Goal: Task Accomplishment & Management: Use online tool/utility

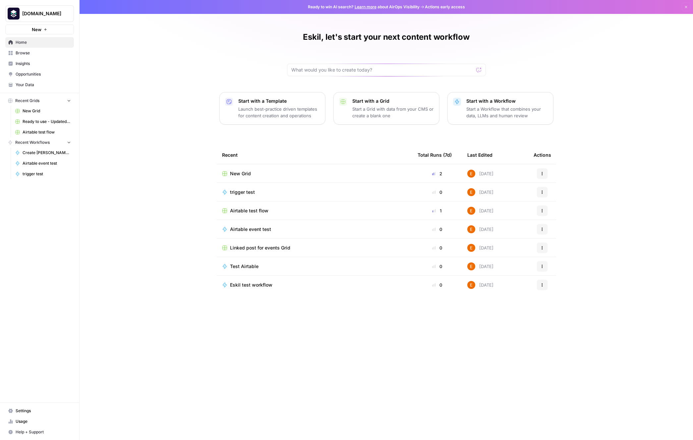
click at [36, 56] on span "Browse" at bounding box center [43, 53] width 55 height 6
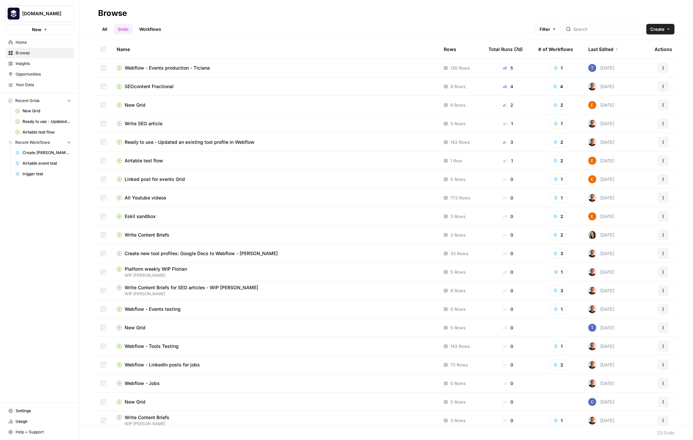
click at [229, 143] on span "Ready to use - Updated an existing tool profile in Webflow" at bounding box center [190, 142] width 130 height 7
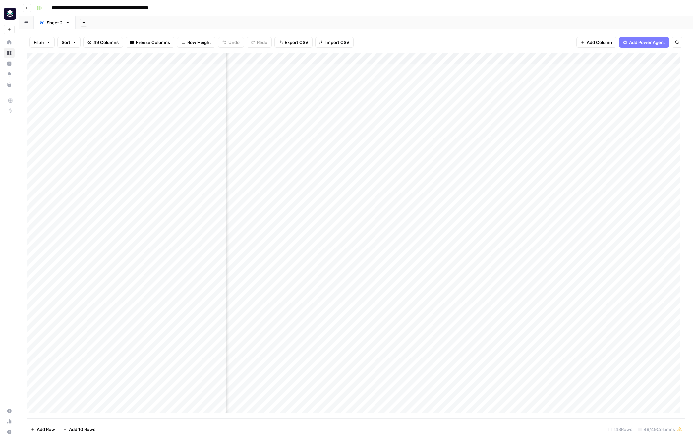
scroll to position [0, 334]
click at [390, 57] on div "Add Column" at bounding box center [356, 235] width 658 height 365
click at [390, 57] on div at bounding box center [385, 59] width 60 height 13
click at [392, 45] on div "Filter Sort 49 Columns Freeze Columns Row Height Undo Redo Export CSV Import CS…" at bounding box center [356, 42] width 658 height 21
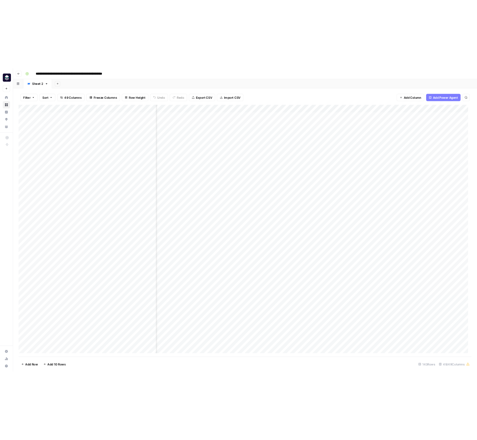
scroll to position [0, 1597]
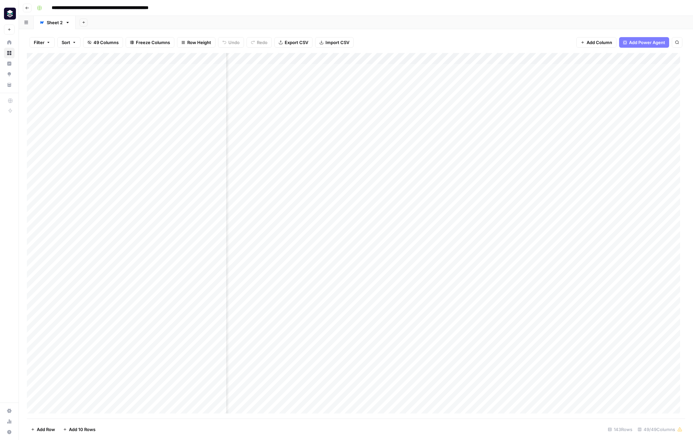
click at [350, 59] on div "Add Column" at bounding box center [356, 235] width 658 height 365
click at [351, 122] on span "Edit Workflow" at bounding box center [347, 123] width 58 height 7
click at [505, 59] on div "Add Column" at bounding box center [356, 235] width 658 height 365
click at [459, 122] on span "Edit Workflow" at bounding box center [466, 123] width 58 height 7
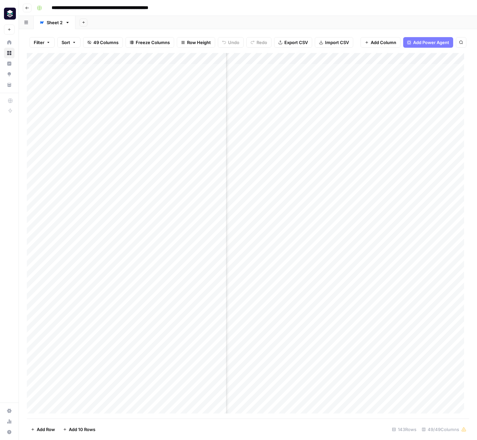
scroll to position [0, 2822]
click at [444, 58] on span "Add Column" at bounding box center [453, 59] width 23 height 6
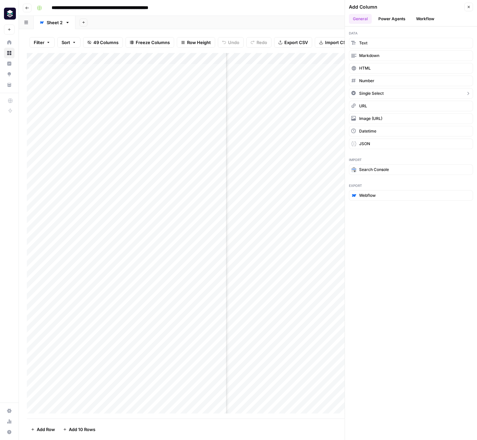
click at [411, 93] on button "Single Select" at bounding box center [411, 93] width 124 height 11
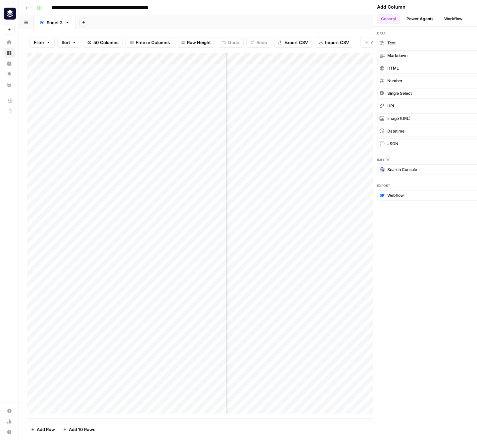
scroll to position [0, 2881]
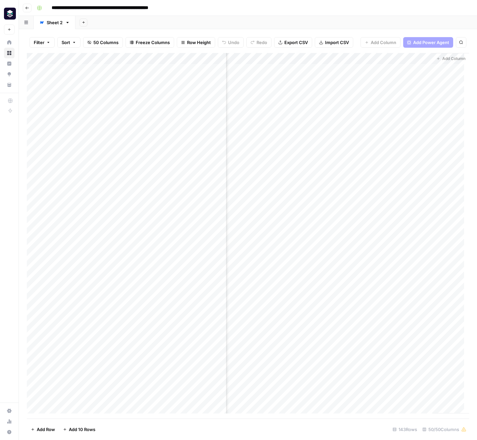
click at [402, 59] on div "Add Column" at bounding box center [248, 235] width 442 height 365
click at [406, 75] on input "New Column" at bounding box center [414, 74] width 80 height 7
type input "tooling_plane_mapped"
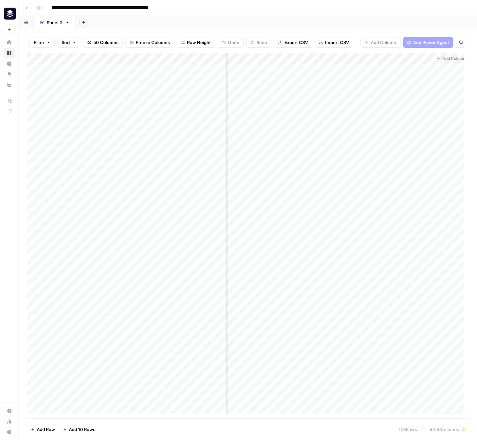
drag, startPoint x: 394, startPoint y: 58, endPoint x: 271, endPoint y: 64, distance: 123.3
click at [270, 64] on div "Add Column" at bounding box center [248, 235] width 442 height 365
drag, startPoint x: 446, startPoint y: 59, endPoint x: 268, endPoint y: 59, distance: 178.5
click at [268, 59] on div "Add Column" at bounding box center [248, 235] width 442 height 365
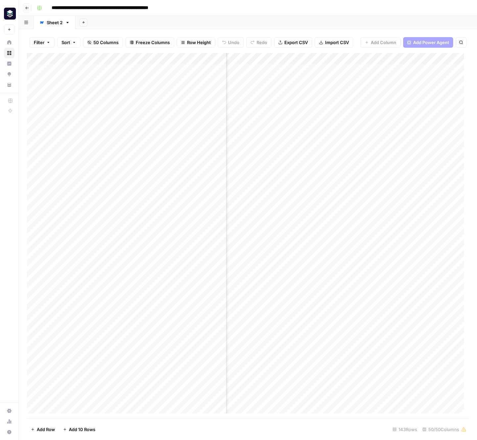
scroll to position [0, 2565]
drag, startPoint x: 422, startPoint y: 58, endPoint x: 261, endPoint y: 63, distance: 161.0
click at [261, 63] on div "Add Column" at bounding box center [248, 235] width 442 height 365
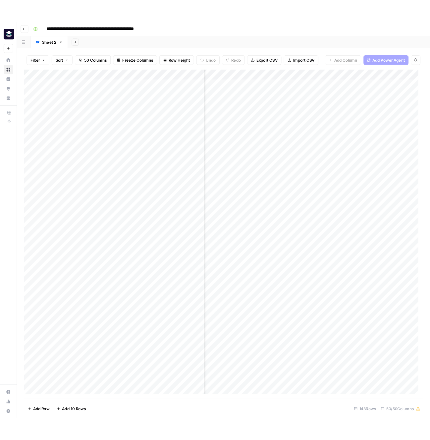
scroll to position [0, 2374]
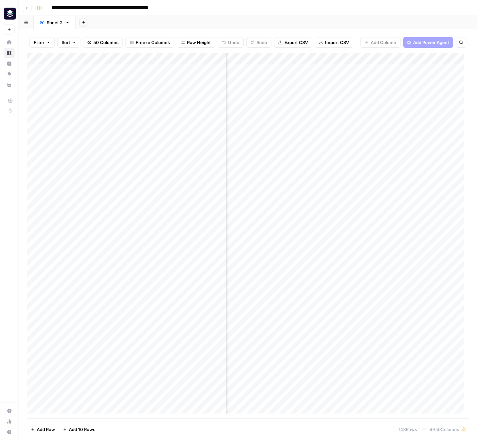
drag, startPoint x: 435, startPoint y: 59, endPoint x: 377, endPoint y: 59, distance: 58.3
click at [377, 59] on div "Add Column" at bounding box center [248, 235] width 442 height 365
click at [358, 33] on div "Filter Sort 50 Columns Freeze Columns Row Height Undo Redo Export CSV Import CS…" at bounding box center [248, 42] width 442 height 21
click at [355, 71] on div "Add Column" at bounding box center [248, 235] width 442 height 365
click at [344, 58] on div "Add Column" at bounding box center [248, 235] width 442 height 365
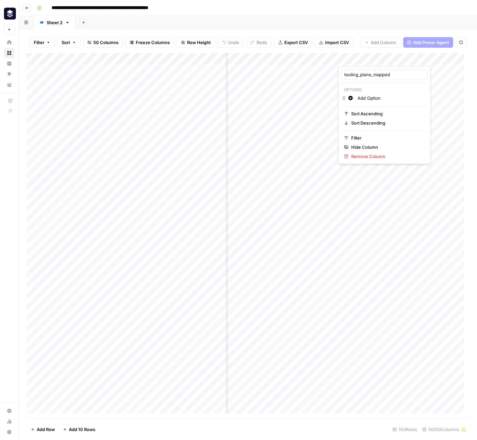
click at [375, 98] on input "Add Option" at bounding box center [391, 98] width 67 height 7
click at [378, 97] on input "Add Option" at bounding box center [391, 98] width 67 height 7
click at [377, 97] on input "Add Option" at bounding box center [391, 98] width 67 height 7
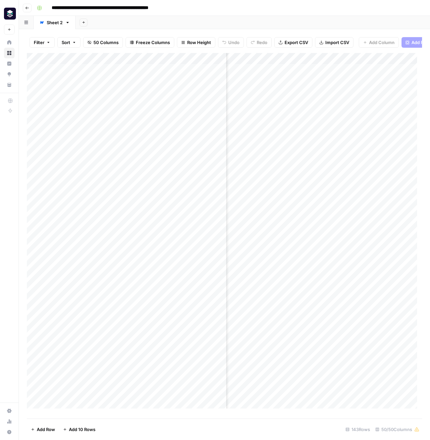
click at [374, 76] on div "Add Column" at bounding box center [224, 233] width 395 height 360
click at [346, 63] on div "Add Column" at bounding box center [224, 233] width 395 height 360
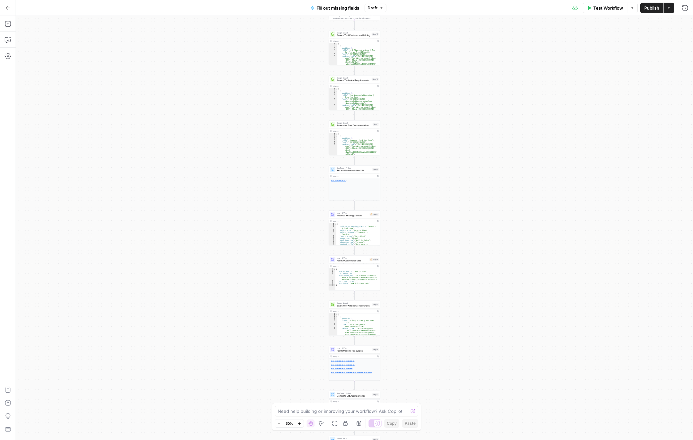
click at [402, 75] on div "**********" at bounding box center [354, 228] width 677 height 424
click at [299, 424] on icon "button" at bounding box center [299, 424] width 4 height 4
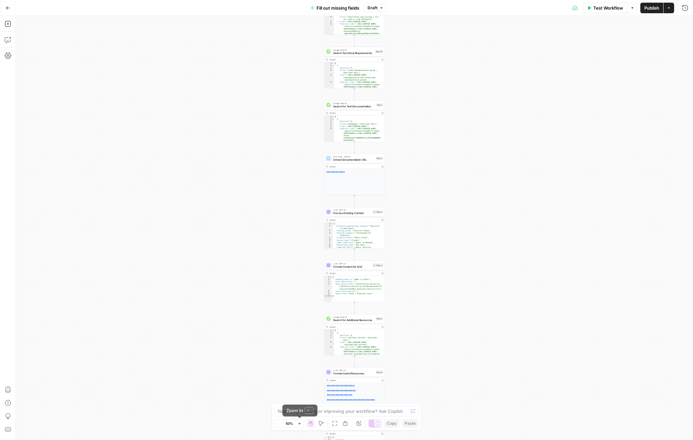
click at [299, 424] on icon "button" at bounding box center [299, 423] width 2 height 2
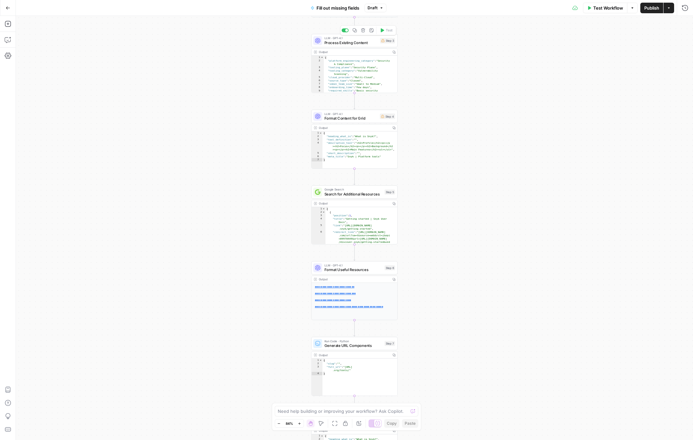
click at [339, 41] on span "Process Existing Content" at bounding box center [350, 43] width 53 height 6
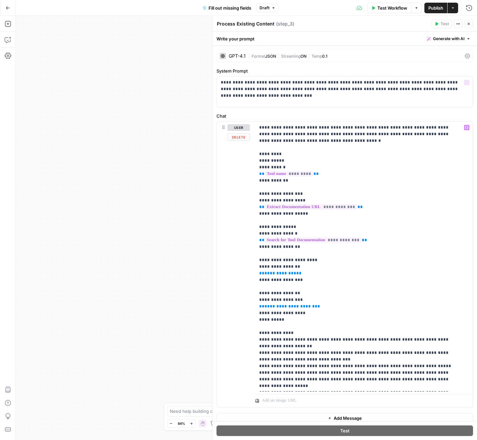
drag, startPoint x: 117, startPoint y: 140, endPoint x: 125, endPoint y: 140, distance: 7.6
click at [120, 140] on div "**********" at bounding box center [246, 228] width 461 height 424
click at [470, 24] on icon "button" at bounding box center [469, 24] width 4 height 4
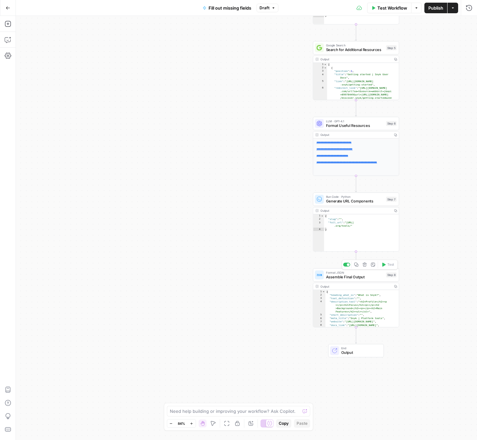
click at [366, 279] on span "Assemble Final Output" at bounding box center [355, 277] width 58 height 6
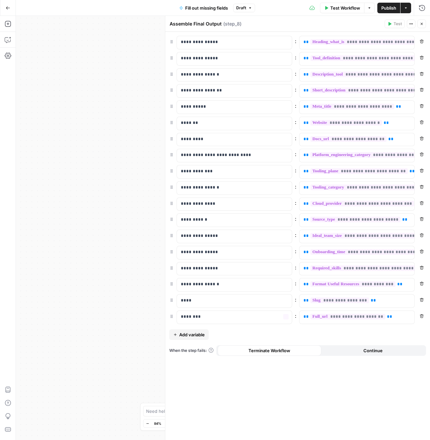
click at [111, 293] on div "**********" at bounding box center [223, 228] width 414 height 424
click at [423, 23] on icon "button" at bounding box center [422, 24] width 4 height 4
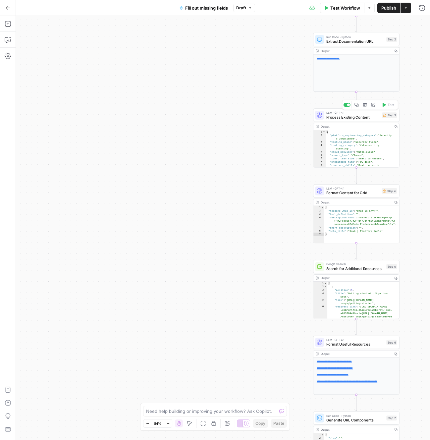
click at [373, 118] on span "Process Existing Content" at bounding box center [352, 117] width 53 height 6
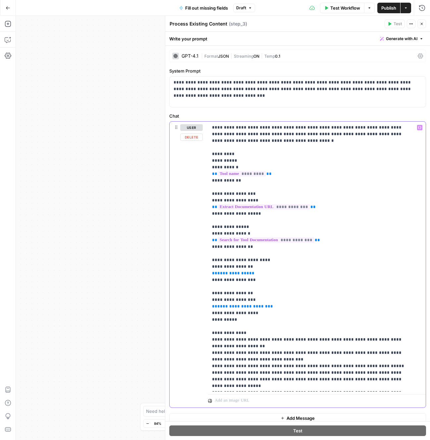
drag, startPoint x: 285, startPoint y: 386, endPoint x: 213, endPoint y: 128, distance: 268.1
click at [213, 128] on p "**********" at bounding box center [312, 356] width 200 height 464
copy p "**********"
click at [424, 27] on button "Close" at bounding box center [421, 24] width 9 height 9
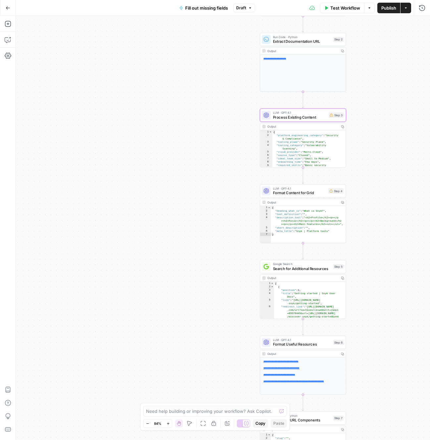
click at [309, 176] on div "**********" at bounding box center [223, 228] width 414 height 424
click at [8, 22] on icon "button" at bounding box center [8, 24] width 7 height 7
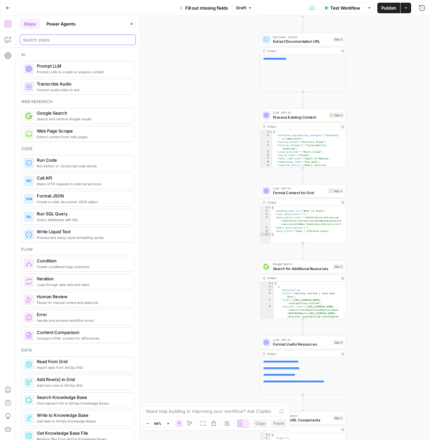
click at [82, 42] on input "search" at bounding box center [78, 39] width 110 height 7
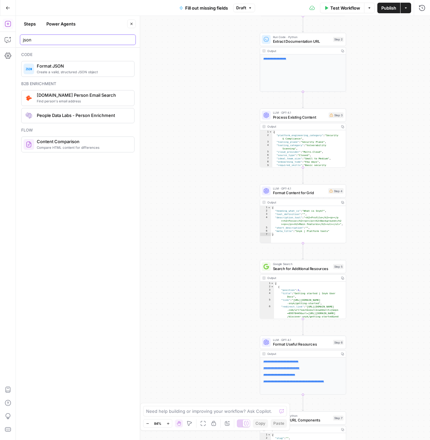
type input "json"
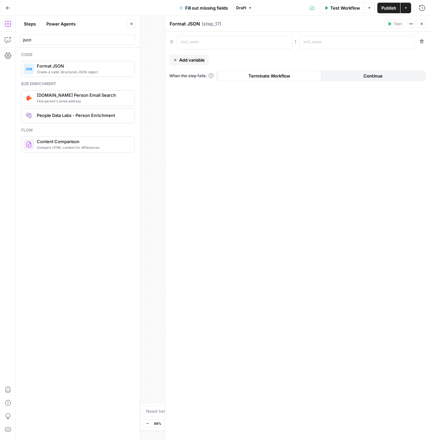
click at [193, 25] on textarea "Format JSON" at bounding box center [185, 24] width 30 height 7
type textarea "Webflow reference dictionary"
click at [259, 32] on div ": Remove Add variable When the step fails: Terminate Workflow Continue" at bounding box center [297, 236] width 265 height 408
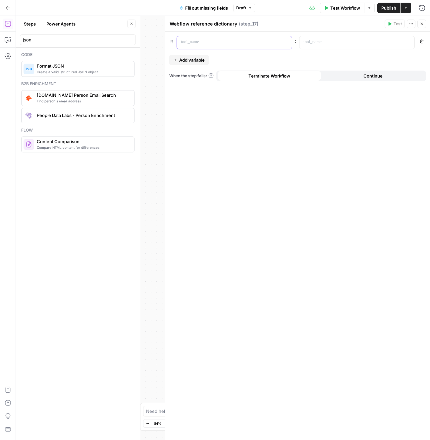
click at [243, 43] on p at bounding box center [229, 42] width 96 height 7
click at [285, 42] on icon "button" at bounding box center [285, 41] width 3 height 3
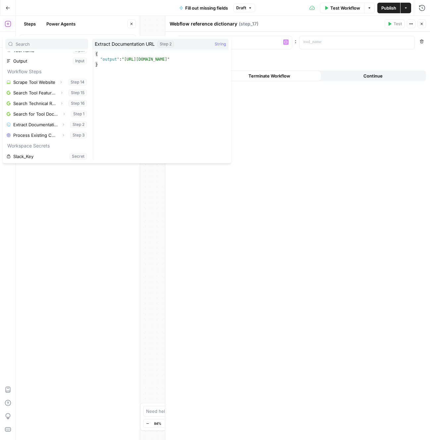
scroll to position [18, 0]
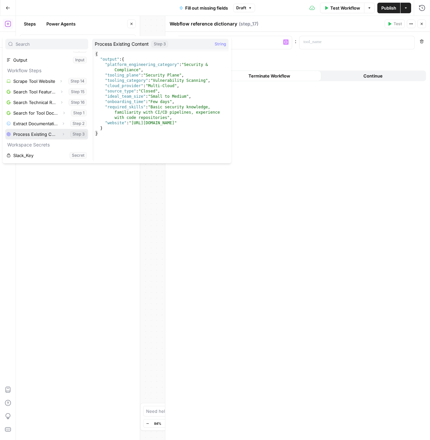
click at [37, 135] on button "Select variable Process Existing Content" at bounding box center [46, 134] width 83 height 11
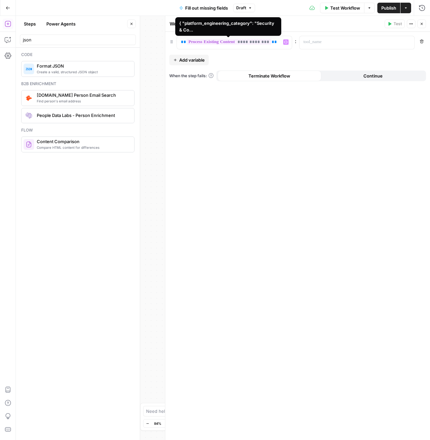
click at [234, 41] on span "**********" at bounding box center [228, 42] width 85 height 6
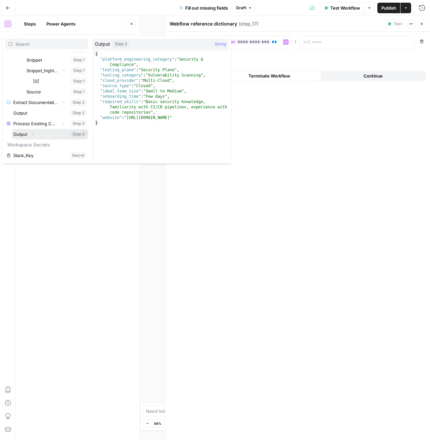
click at [31, 134] on icon "button" at bounding box center [33, 134] width 4 height 4
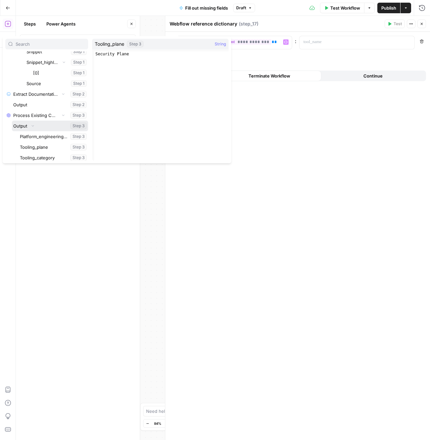
scroll to position [3931, 0]
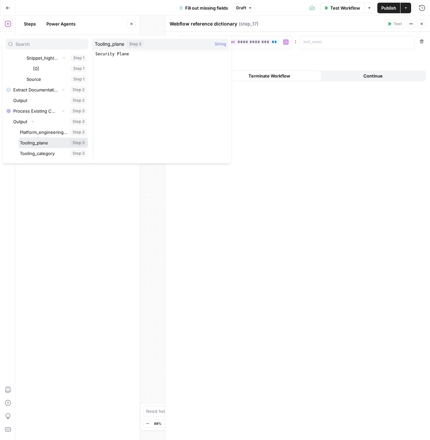
click at [45, 142] on button "Select variable Tooling_plane" at bounding box center [54, 142] width 70 height 11
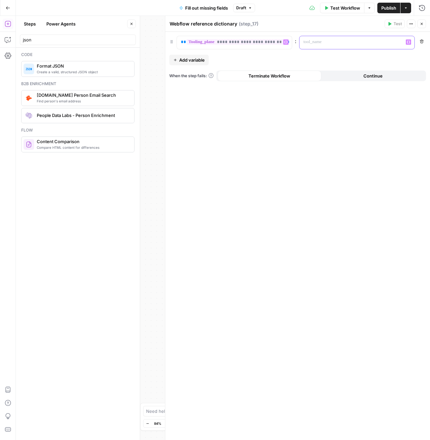
click at [339, 41] on p at bounding box center [351, 42] width 96 height 7
click at [413, 24] on span "Actions" at bounding box center [413, 24] width 0 height 0
click at [422, 24] on icon "button" at bounding box center [422, 24] width 2 height 2
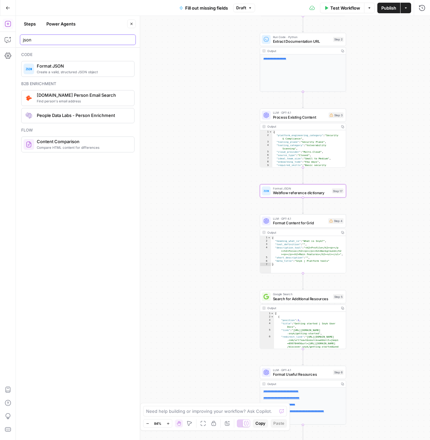
click at [86, 37] on input "json" at bounding box center [78, 39] width 110 height 7
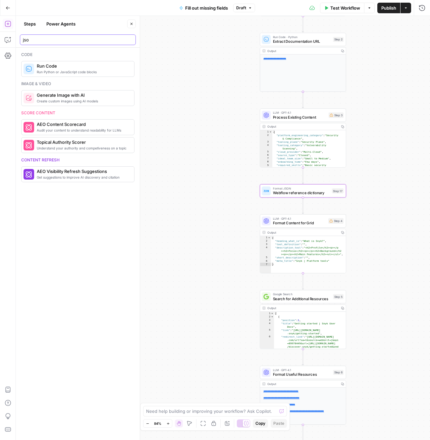
type input "json"
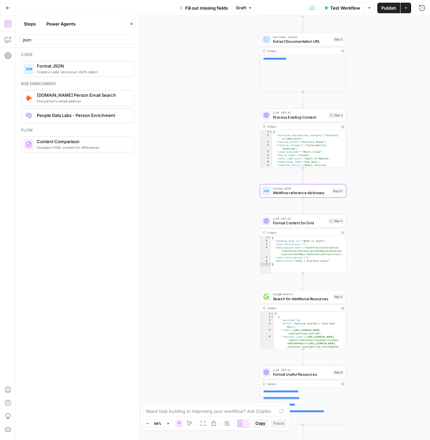
click at [90, 62] on div "Create a valid, structured JSON object Format JSON" at bounding box center [77, 69] width 113 height 16
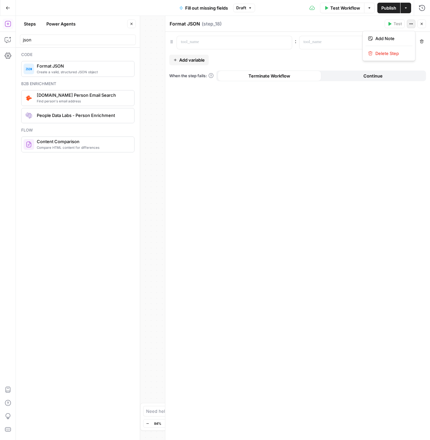
click at [409, 24] on icon "button" at bounding box center [411, 24] width 4 height 4
click at [196, 58] on span "Add variable" at bounding box center [192, 60] width 26 height 7
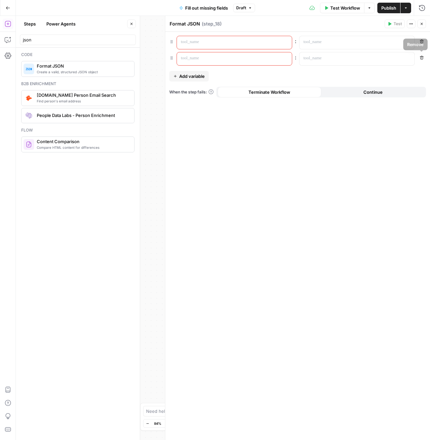
click at [422, 59] on icon "button" at bounding box center [422, 58] width 4 height 4
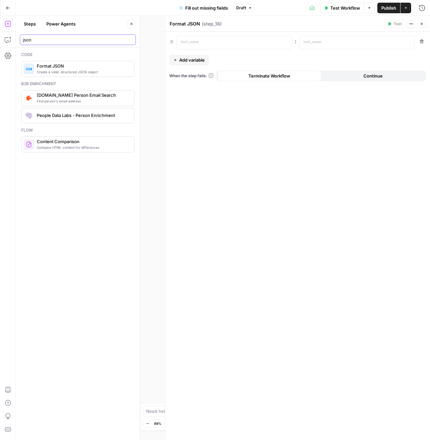
click at [101, 42] on input "json" at bounding box center [78, 39] width 110 height 7
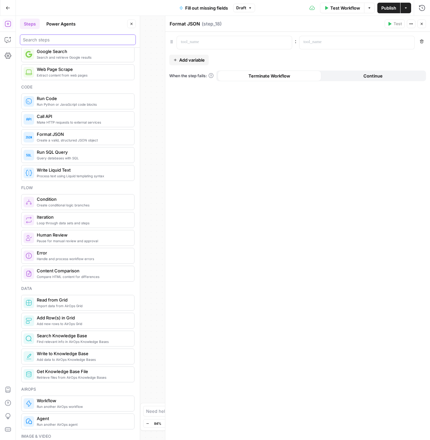
scroll to position [0, 0]
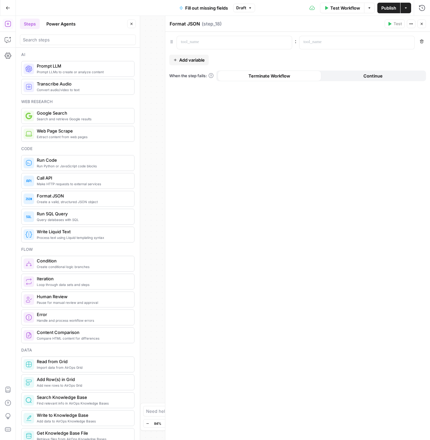
click at [102, 167] on span "Run Python or JavaScript code blocks" at bounding box center [83, 165] width 92 height 5
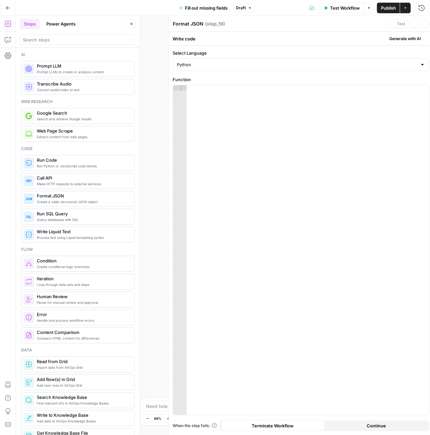
type textarea "Run Code"
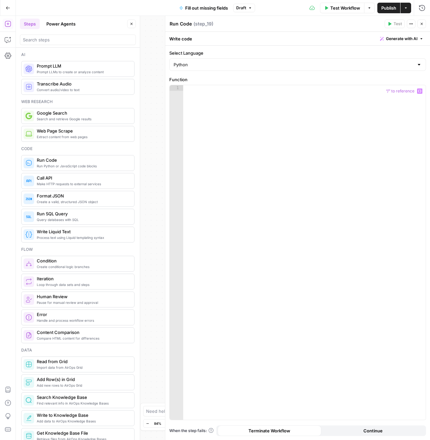
click at [264, 69] on div "Python" at bounding box center [297, 64] width 257 height 13
click at [257, 80] on span "JavaScript" at bounding box center [299, 81] width 235 height 7
type input "JavaScript"
click at [308, 104] on div at bounding box center [304, 258] width 242 height 346
paste textarea "**********"
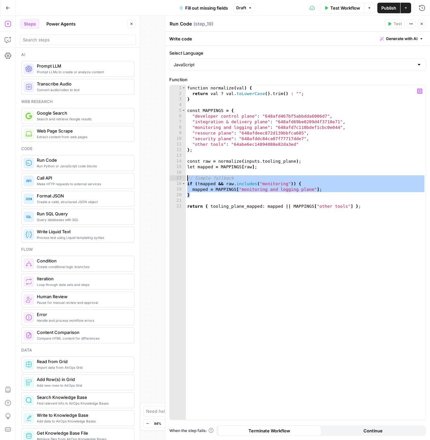
drag, startPoint x: 194, startPoint y: 194, endPoint x: 187, endPoint y: 175, distance: 20.4
click at [187, 175] on div "function normalize ( val ) { return val ? val . toLowerCase ( ) . trim ( ) : ""…" at bounding box center [306, 258] width 240 height 346
type textarea "**********"
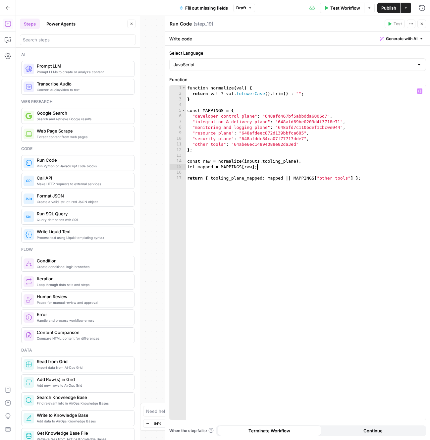
click at [330, 188] on div "function normalize ( val ) { return val ? val . toLowerCase ( ) . trim ( ) : ""…" at bounding box center [306, 258] width 240 height 346
click at [295, 161] on div "function normalize ( val ) { return val ? val . toLowerCase ( ) . trim ( ) : ""…" at bounding box center [306, 258] width 240 height 346
click at [420, 92] on icon "button" at bounding box center [419, 91] width 3 height 3
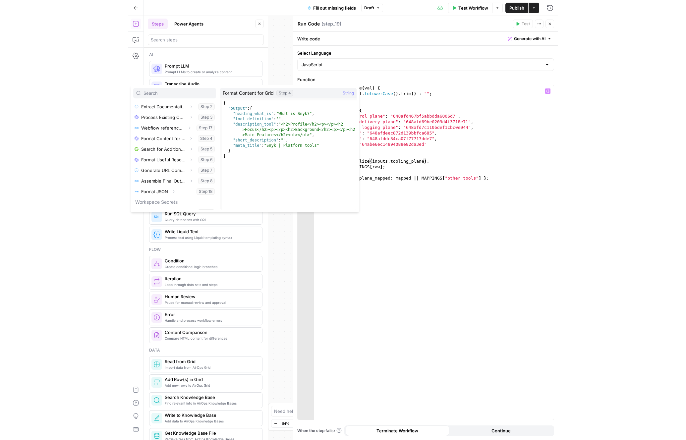
scroll to position [79, 0]
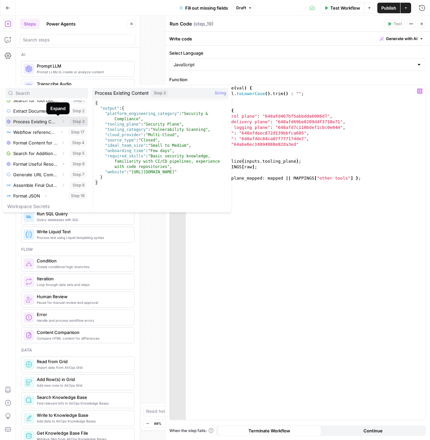
click at [61, 121] on icon "button" at bounding box center [63, 122] width 4 height 4
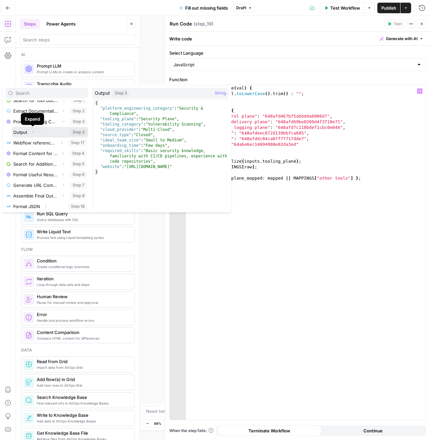
click at [34, 132] on icon "button" at bounding box center [33, 132] width 4 height 4
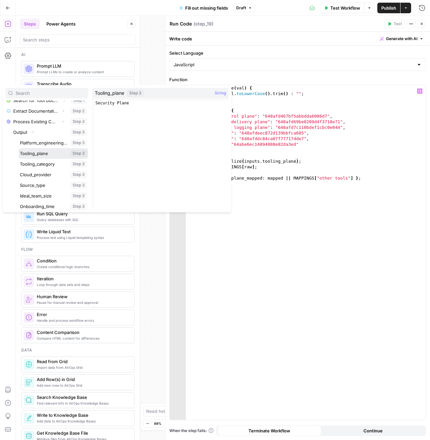
click at [44, 150] on button "Select variable Tooling_plane" at bounding box center [54, 153] width 70 height 11
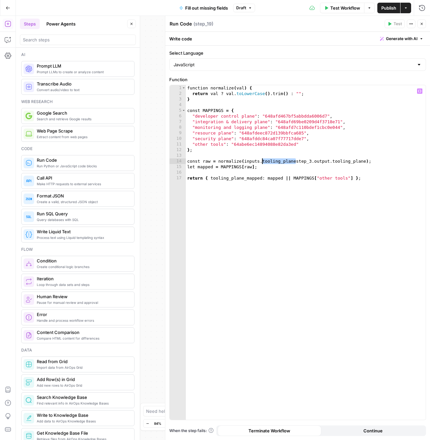
drag, startPoint x: 296, startPoint y: 161, endPoint x: 266, endPoint y: 164, distance: 30.0
click at [262, 161] on div "function normalize ( val ) { return val ? val . toLowerCase ( ) . trim ( ) : ""…" at bounding box center [306, 258] width 240 height 346
type textarea "**********"
click at [354, 161] on div "function normalize ( val ) { return val ? val . toLowerCase ( ) . trim ( ) : ""…" at bounding box center [306, 258] width 240 height 346
click at [412, 25] on icon "button" at bounding box center [411, 24] width 4 height 4
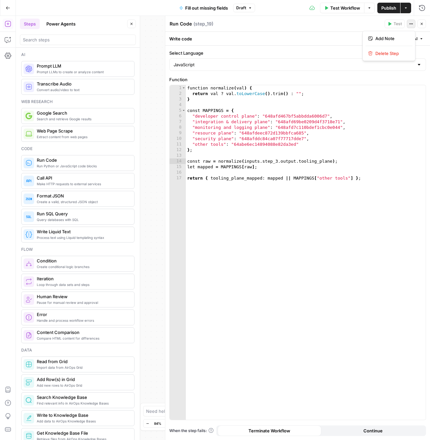
click at [412, 25] on icon "button" at bounding box center [411, 24] width 4 height 4
click at [390, 22] on div "Publish P" at bounding box center [388, 22] width 21 height 6
click at [370, 26] on div "Run Code Run Code ( step_19 )" at bounding box center [275, 23] width 213 height 7
click at [354, 39] on div "Write code Generate with AI" at bounding box center [297, 39] width 265 height 14
click at [284, 25] on div "Run Code Run Code ( step_19 )" at bounding box center [275, 23] width 213 height 7
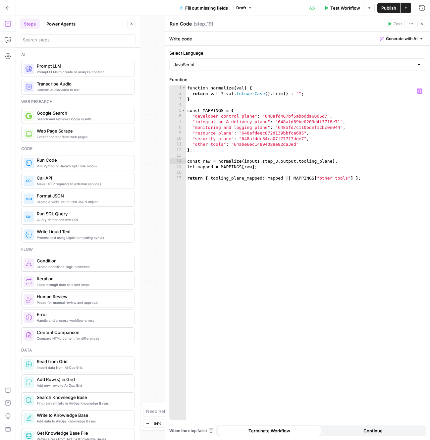
click at [354, 252] on div "function normalize ( val ) { return val ? val . toLowerCase ( ) . trim ( ) : ""…" at bounding box center [306, 258] width 240 height 346
click at [406, 181] on div "function normalize ( val ) { return val ? val . toLowerCase ( ) . trim ( ) : ""…" at bounding box center [306, 258] width 240 height 346
click at [411, 23] on icon "button" at bounding box center [411, 24] width 4 height 4
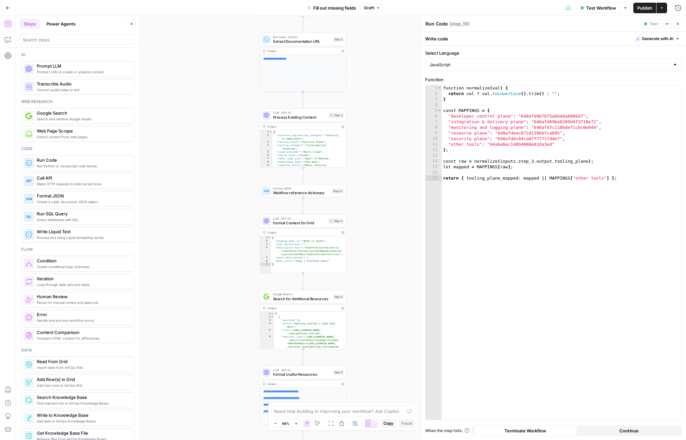
click at [481, 36] on div "Write code Generate with AI" at bounding box center [553, 39] width 265 height 14
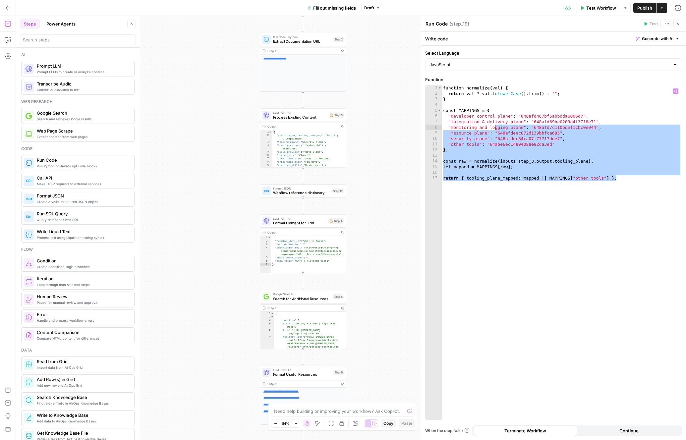
drag, startPoint x: 633, startPoint y: 182, endPoint x: 493, endPoint y: 129, distance: 148.9
click at [493, 129] on div "function normalize ( val ) { return val ? val . toLowerCase ( ) . trim ( ) : ""…" at bounding box center [561, 258] width 240 height 346
click at [564, 143] on div "function normalize ( val ) { return val ? val . toLowerCase ( ) . trim ( ) : ""…" at bounding box center [561, 258] width 240 height 346
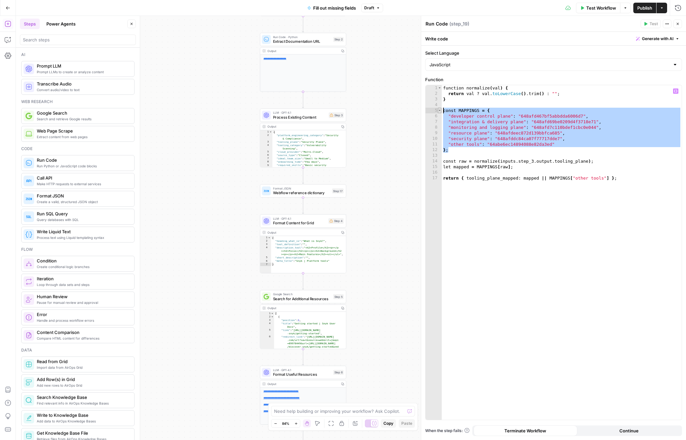
drag, startPoint x: 556, startPoint y: 146, endPoint x: 438, endPoint y: 109, distance: 123.5
click at [438, 109] on div "**********" at bounding box center [553, 252] width 256 height 335
click at [632, 176] on div "function normalize ( val ) { return val ? val . toLowerCase ( ) . trim ( ) : ""…" at bounding box center [561, 258] width 240 height 346
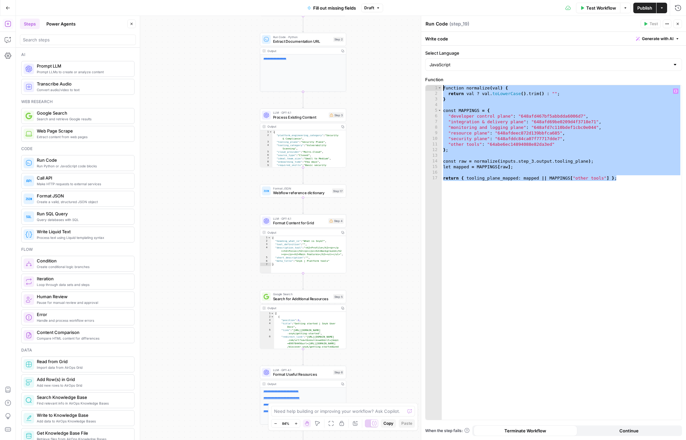
drag, startPoint x: 635, startPoint y: 180, endPoint x: 443, endPoint y: 85, distance: 213.9
click at [443, 85] on div "function normalize ( val ) { return val ? val . toLowerCase ( ) . trim ( ) : ""…" at bounding box center [561, 258] width 240 height 346
click at [670, 38] on span "Generate with AI" at bounding box center [657, 39] width 31 height 6
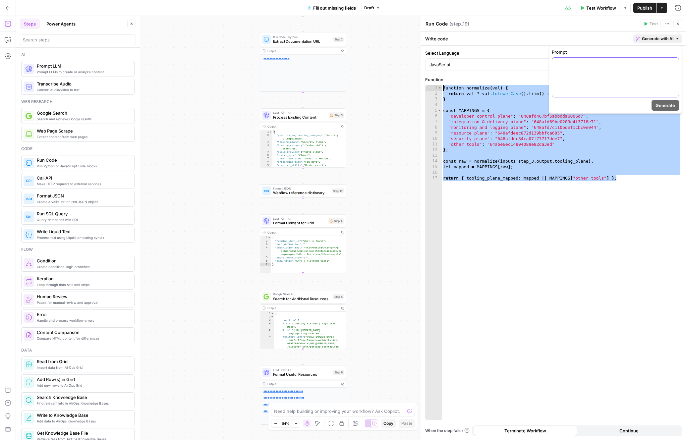
click at [628, 72] on div at bounding box center [615, 77] width 127 height 39
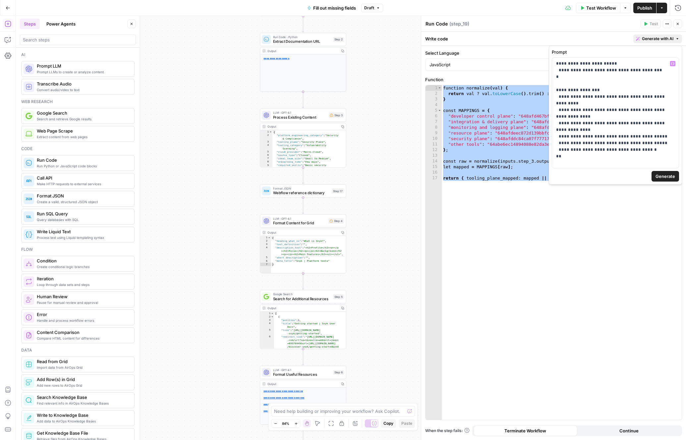
click at [675, 177] on button "Generate" at bounding box center [664, 176] width 27 height 11
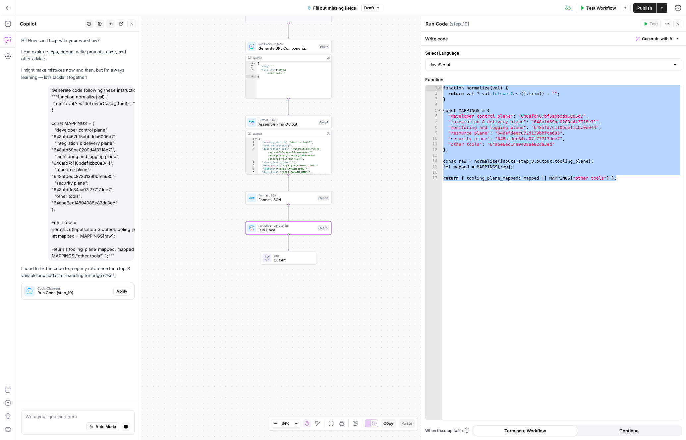
scroll to position [0, 0]
click at [102, 290] on span "Run Code (step_19)" at bounding box center [73, 293] width 73 height 6
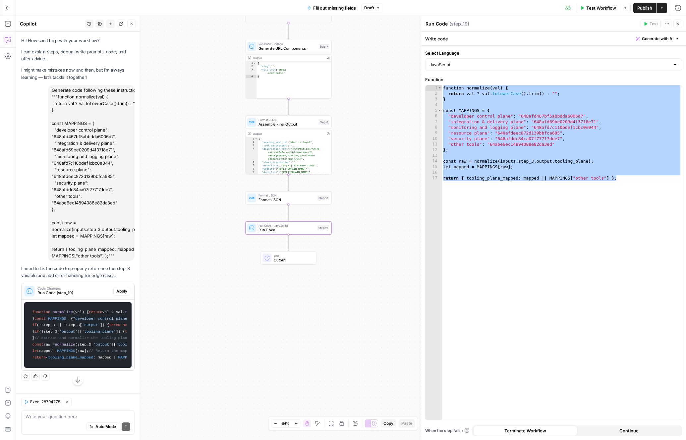
drag, startPoint x: 100, startPoint y: 358, endPoint x: 30, endPoint y: 312, distance: 83.4
click at [30, 312] on code "function normalize ( val ) { return val ? val. toLowerCase (). trim () : "" ; }…" at bounding box center [77, 334] width 99 height 59
copy code "function normalize ( val ) { return val ? val. toLowerCase (). trim () : "" ; }…"
click at [535, 256] on div "function normalize ( val ) { return val ? val . toLowerCase ( ) . trim ( ) : ""…" at bounding box center [561, 258] width 240 height 346
drag, startPoint x: 583, startPoint y: 235, endPoint x: 424, endPoint y: 87, distance: 216.5
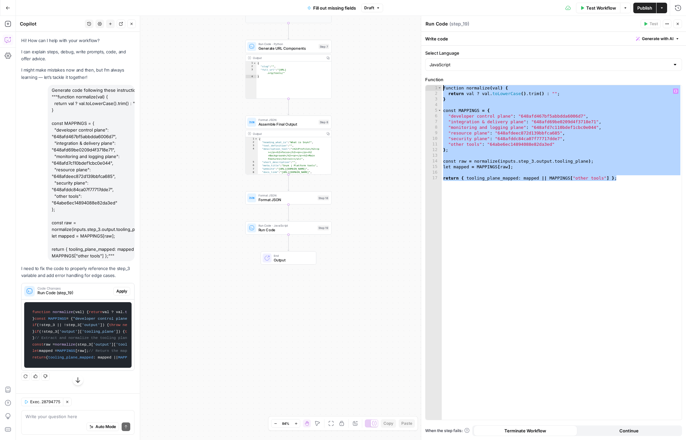
click at [424, 87] on div "**********" at bounding box center [553, 228] width 265 height 424
paste textarea
type textarea "**********"
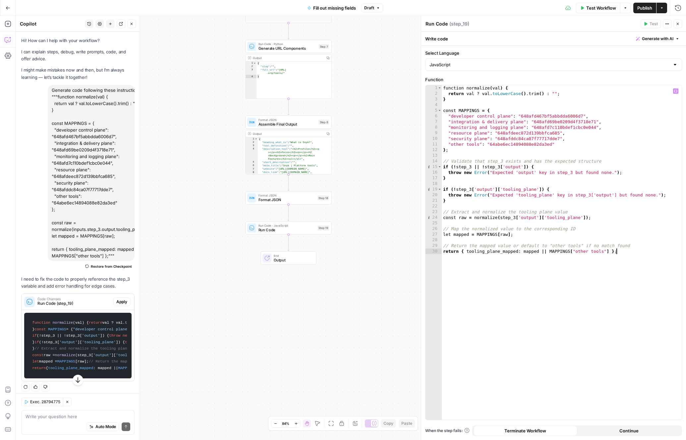
click at [619, 284] on div "function normalize ( val ) { return val ? val . toLowerCase ( ) . trim ( ) : ""…" at bounding box center [561, 258] width 240 height 346
click at [476, 36] on div "Write code Generate with AI" at bounding box center [553, 39] width 265 height 14
click at [120, 303] on span "Apply" at bounding box center [121, 302] width 11 height 6
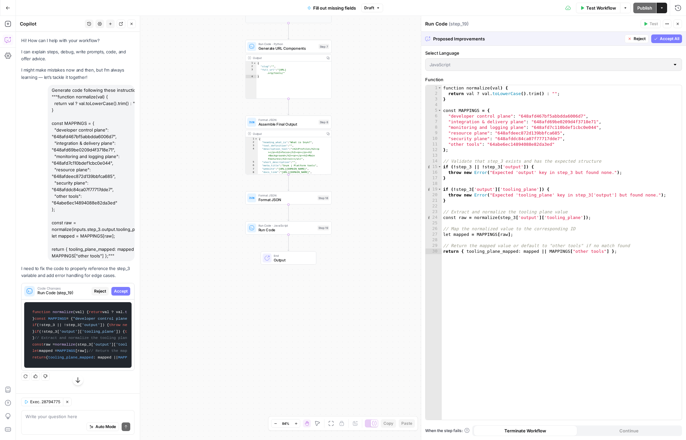
click at [668, 38] on span "Accept All" at bounding box center [669, 39] width 20 height 6
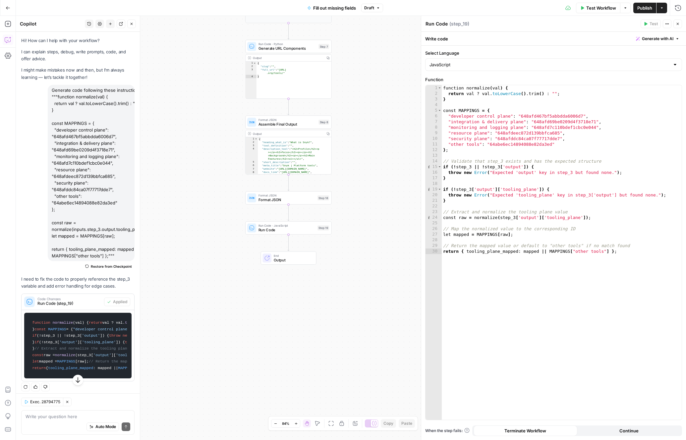
click at [528, 40] on div "Write code Generate with AI" at bounding box center [553, 39] width 265 height 14
click at [512, 24] on div "Run Code Run Code ( step_19 )" at bounding box center [531, 23] width 213 height 7
click at [666, 23] on icon "button" at bounding box center [667, 24] width 4 height 4
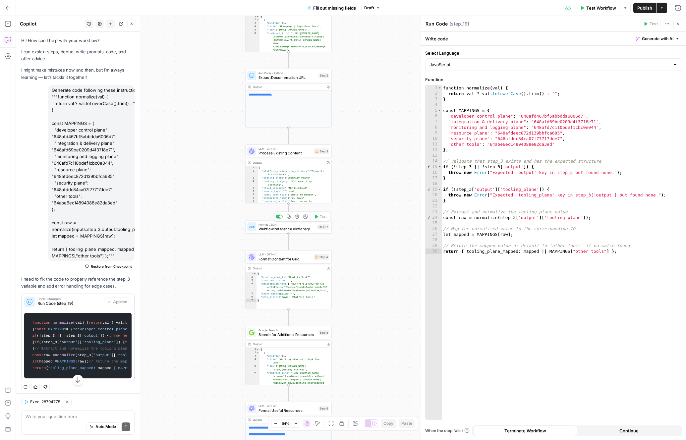
click at [290, 230] on span "Webflow reference dictionary" at bounding box center [286, 229] width 57 height 6
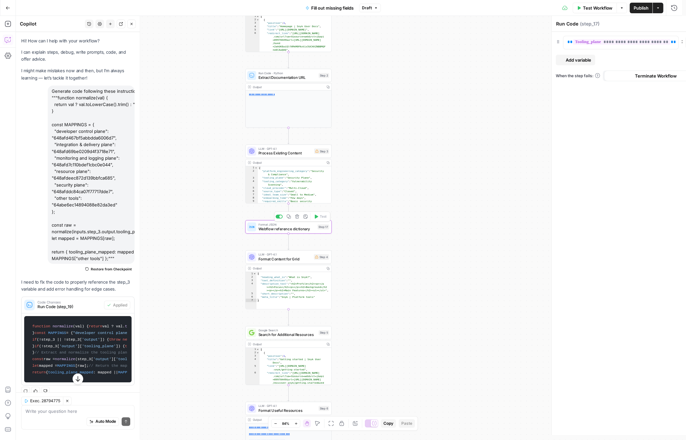
type textarea "Webflow reference dictionary"
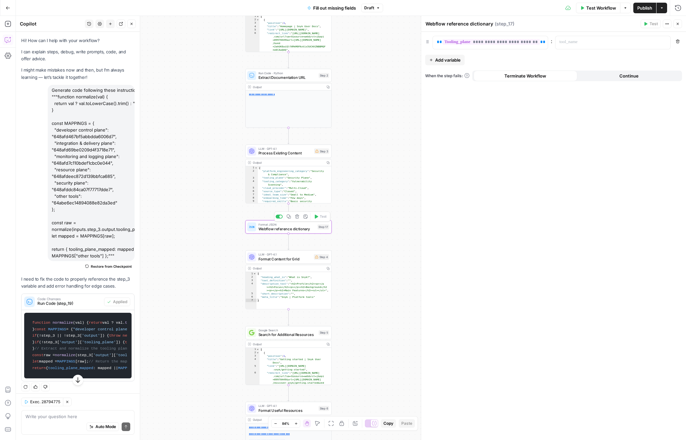
click at [296, 217] on icon "button" at bounding box center [297, 217] width 4 height 4
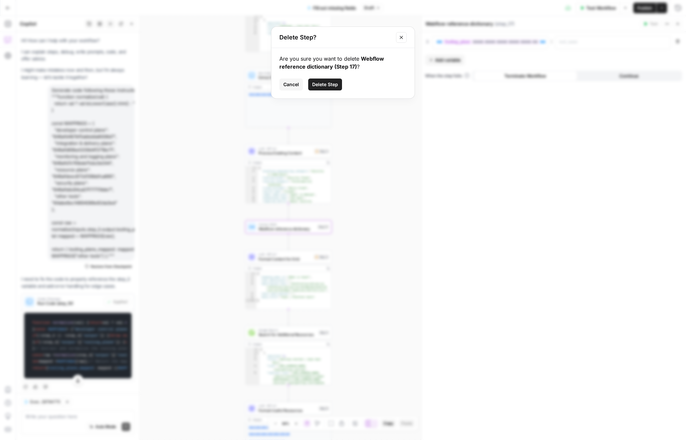
click at [338, 87] on button "Delete Step" at bounding box center [325, 84] width 34 height 12
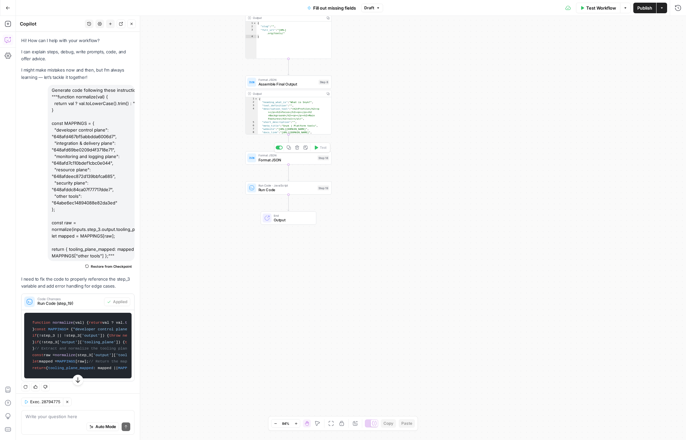
click at [299, 162] on span "Format JSON" at bounding box center [286, 160] width 57 height 6
click at [296, 148] on icon "button" at bounding box center [297, 147] width 4 height 4
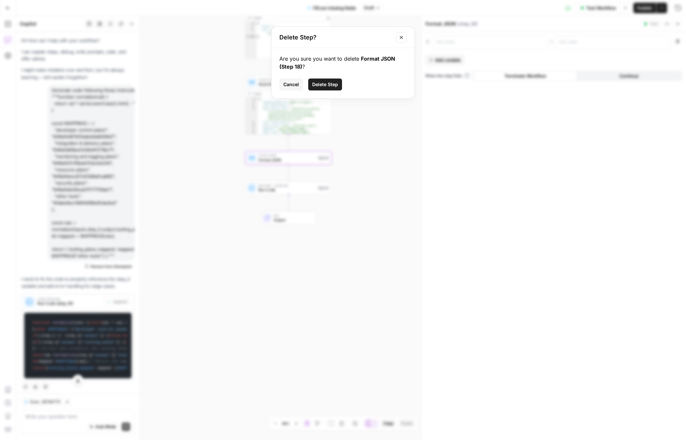
click at [330, 84] on span "Delete Step" at bounding box center [325, 84] width 26 height 7
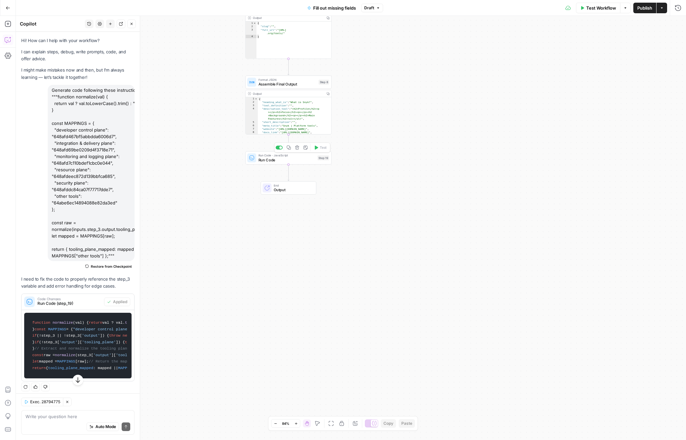
click at [293, 161] on span "Run Code" at bounding box center [286, 160] width 57 height 6
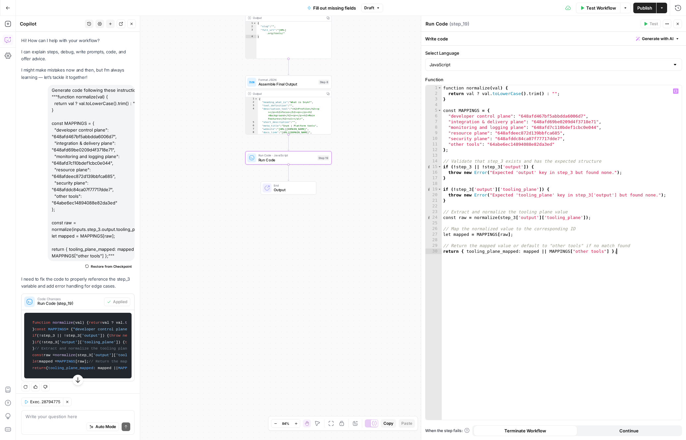
click at [632, 252] on div "function normalize ( val ) { return val ? val . toLowerCase ( ) . trim ( ) : ""…" at bounding box center [561, 258] width 240 height 346
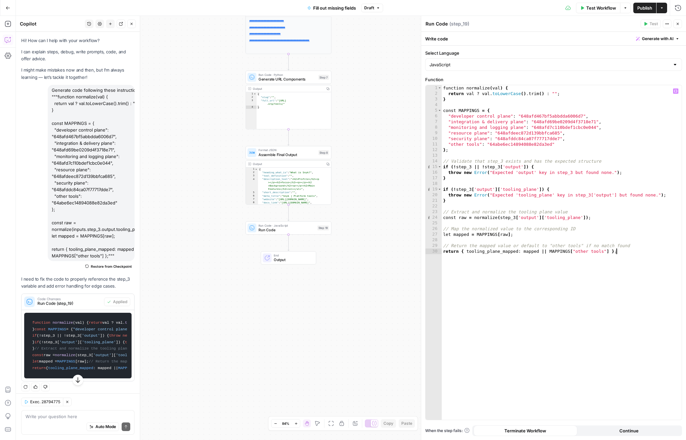
click at [656, 80] on label "Function" at bounding box center [553, 79] width 257 height 7
click at [674, 91] on icon "button" at bounding box center [675, 90] width 3 height 3
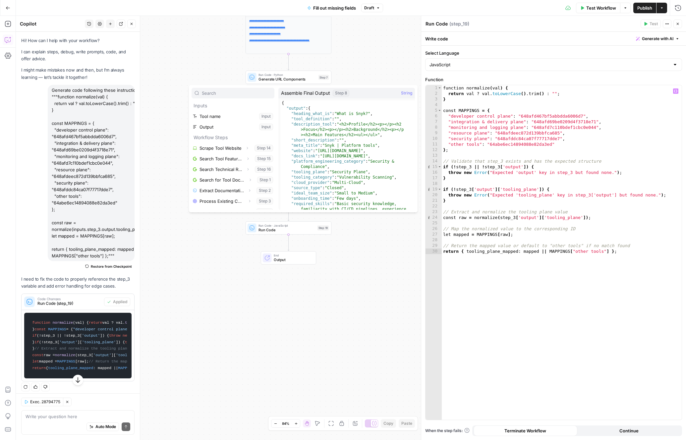
scroll to position [71, 0]
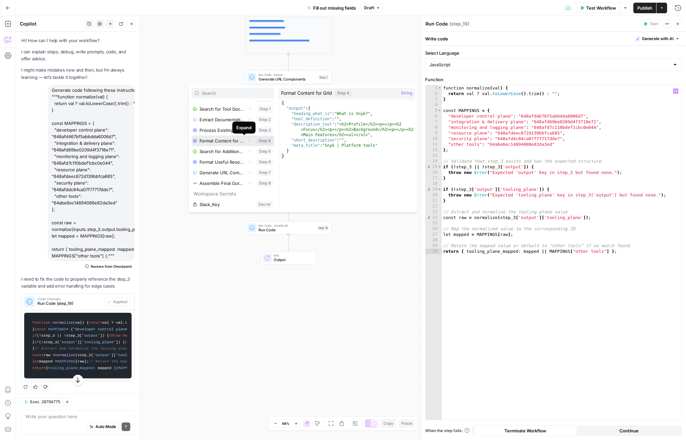
click at [247, 140] on icon "button" at bounding box center [249, 141] width 4 height 4
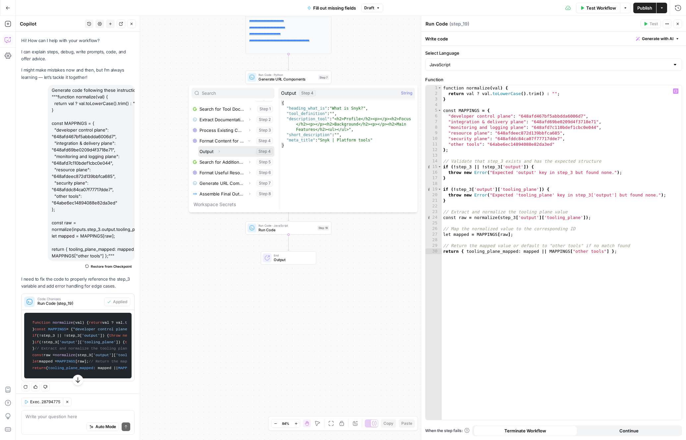
click at [219, 153] on icon "button" at bounding box center [219, 151] width 4 height 4
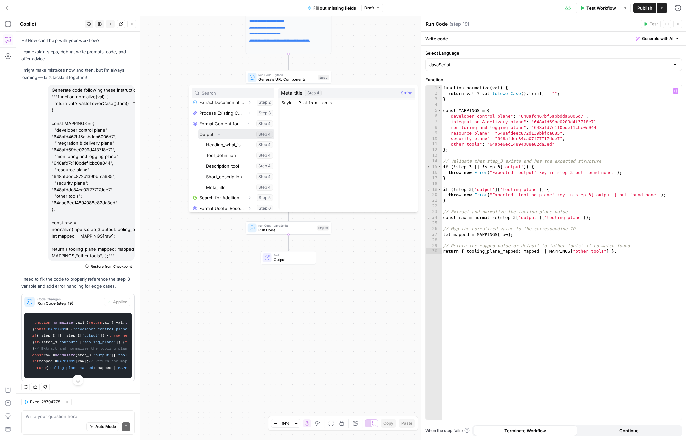
scroll to position [76, 0]
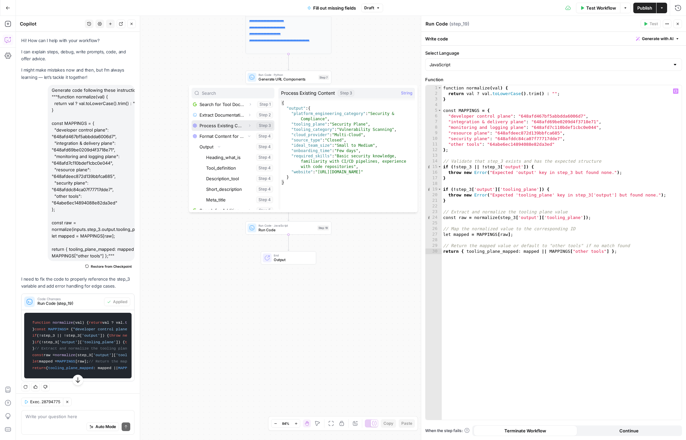
click at [247, 126] on icon "button" at bounding box center [249, 126] width 4 height 4
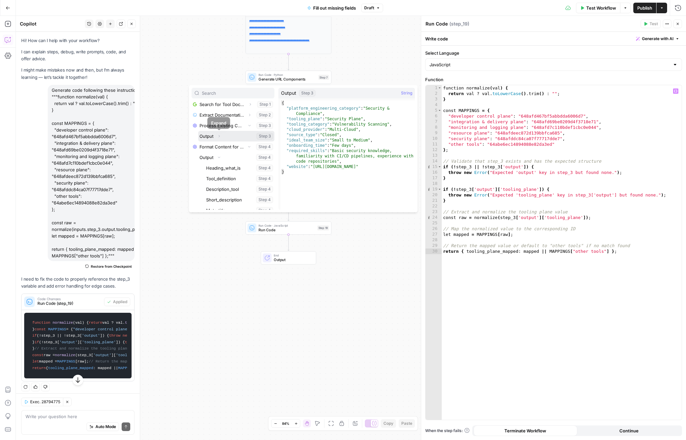
click at [219, 135] on icon "button" at bounding box center [219, 136] width 4 height 4
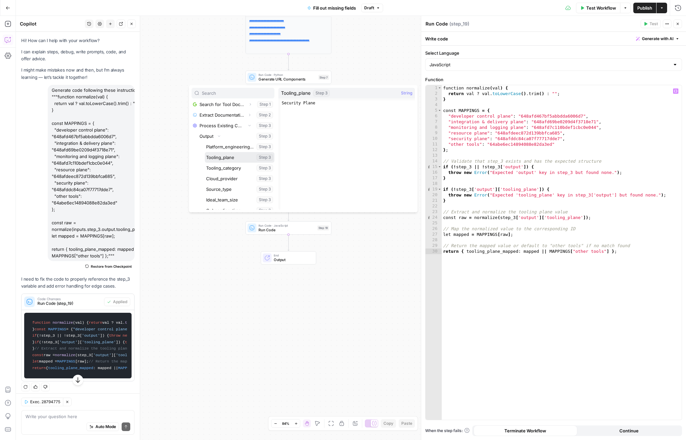
click at [239, 159] on button "Select variable Tooling_plane" at bounding box center [240, 157] width 70 height 11
type textarea "**********"
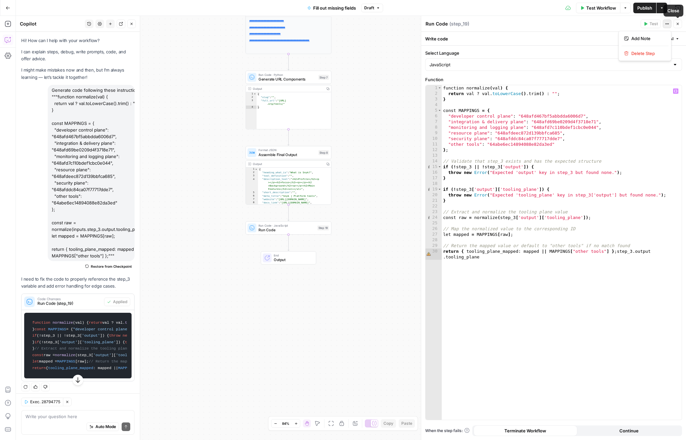
click at [668, 25] on icon "button" at bounding box center [667, 24] width 4 height 4
click at [679, 25] on icon "button" at bounding box center [677, 24] width 4 height 4
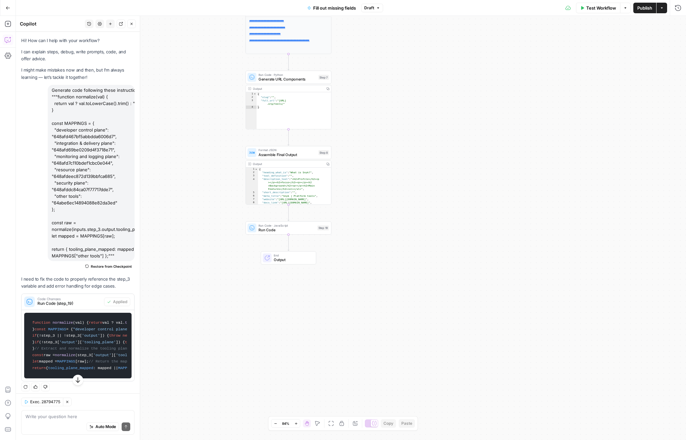
click at [289, 243] on icon "Edge from step_19 to end" at bounding box center [288, 242] width 2 height 16
click at [132, 25] on icon "button" at bounding box center [132, 24] width 4 height 4
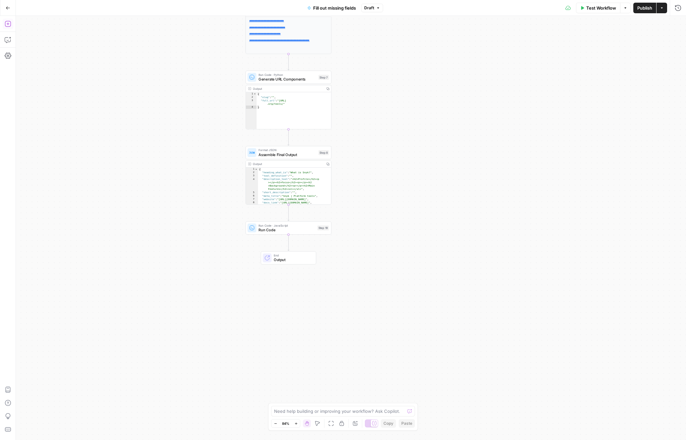
click at [10, 24] on icon "button" at bounding box center [8, 24] width 7 height 7
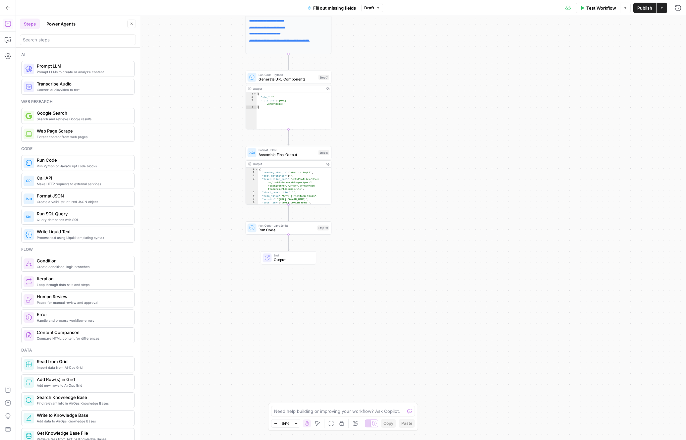
click at [60, 163] on span "Run Code" at bounding box center [83, 160] width 92 height 7
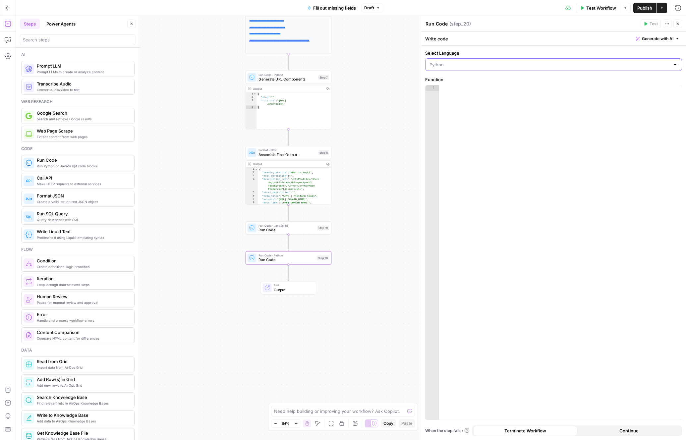
click at [550, 63] on input "Select Language" at bounding box center [549, 64] width 240 height 7
click at [503, 83] on span "JavaScript" at bounding box center [555, 81] width 235 height 7
type input "JavaScript"
click at [677, 91] on span "Variables Menu" at bounding box center [677, 91] width 0 height 0
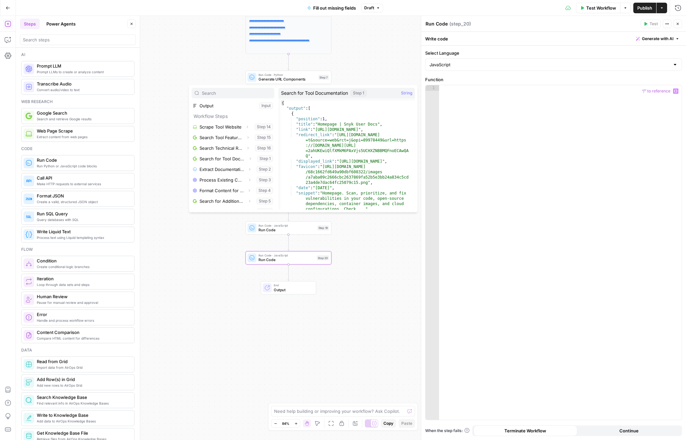
scroll to position [26, 0]
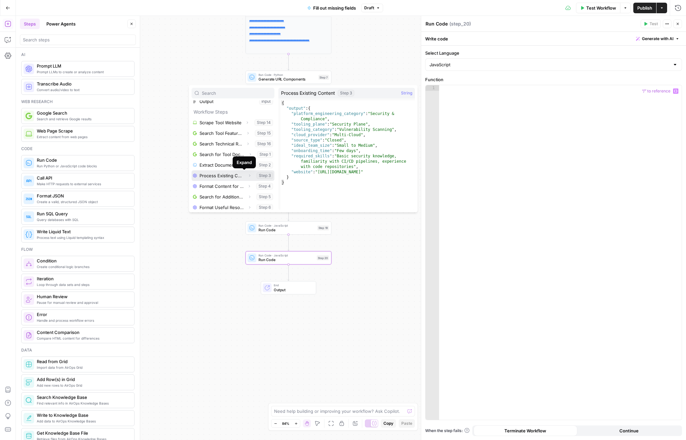
click at [247, 177] on icon "button" at bounding box center [249, 176] width 4 height 4
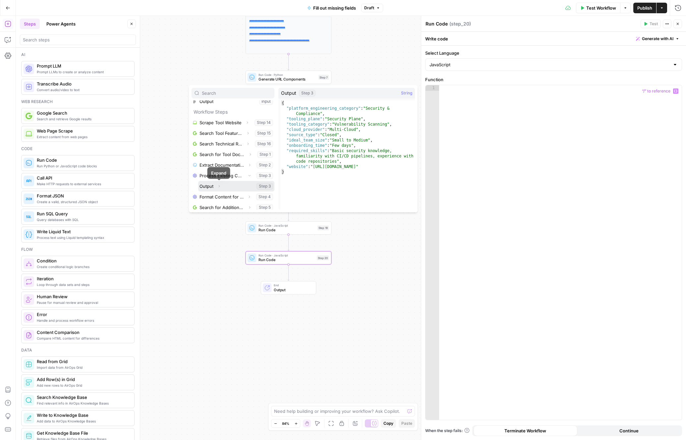
click at [220, 186] on icon "button" at bounding box center [219, 186] width 1 height 2
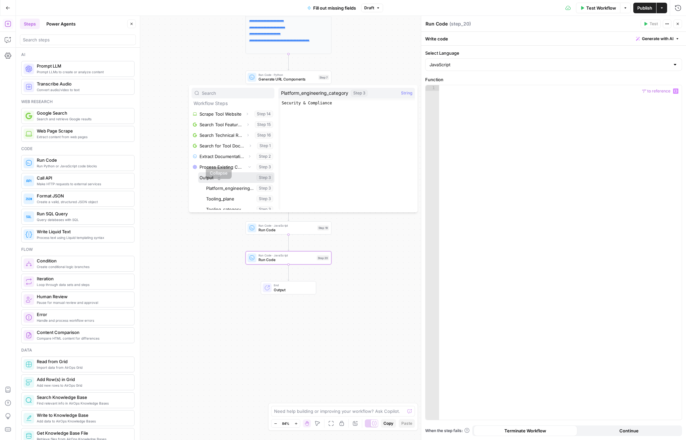
scroll to position [38, 0]
click at [238, 193] on button "Select variable Tooling_plane" at bounding box center [240, 194] width 70 height 11
type textarea "**********"
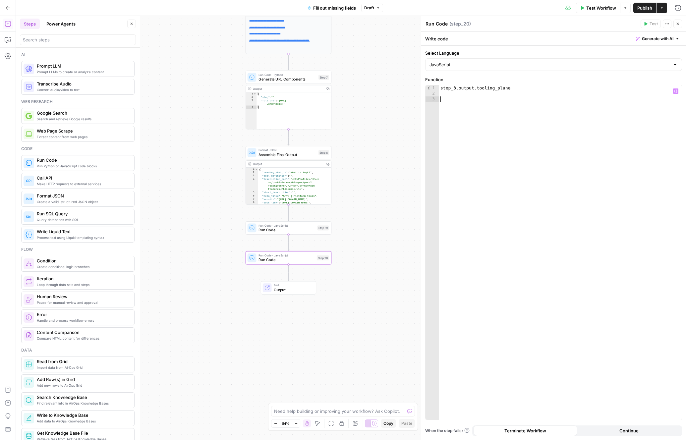
paste textarea "**********"
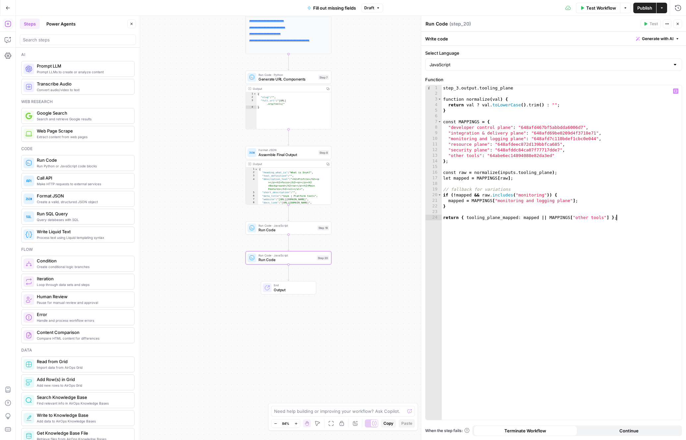
click at [680, 256] on div "step_3 . output . tooling_plane function normalize ( val ) { return val ? val .…" at bounding box center [561, 258] width 240 height 346
click at [526, 89] on div "step_3 . output . tooling_plane function normalize ( val ) { return val ? val .…" at bounding box center [561, 258] width 240 height 346
click at [677, 92] on icon "button" at bounding box center [675, 90] width 3 height 3
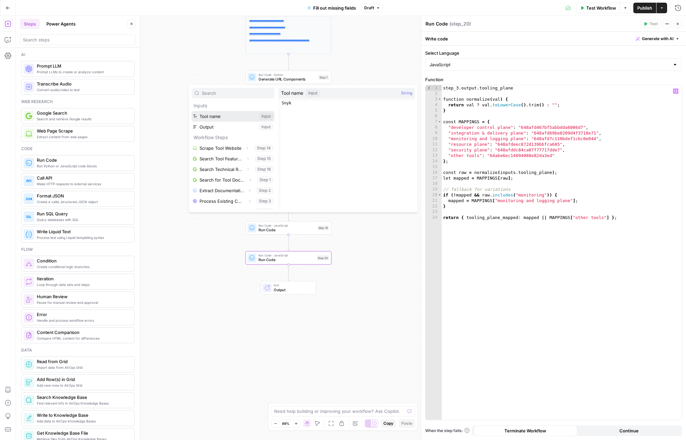
click at [232, 119] on button "Select variable Tool name" at bounding box center [232, 116] width 83 height 11
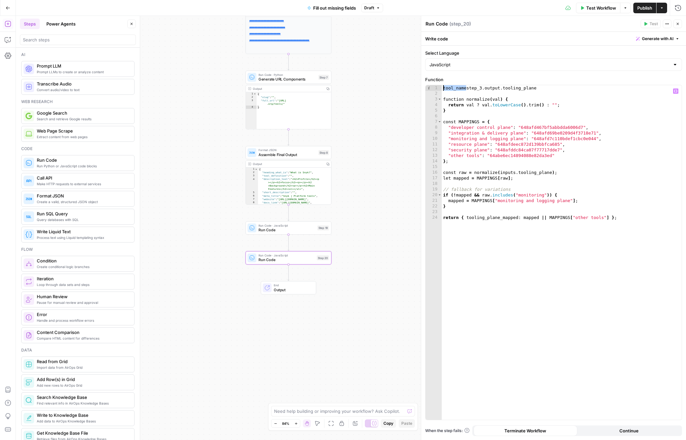
type textarea "**********"
click at [554, 90] on div "step_3 . output . tooling_plane function normalize ( val ) { return val ? val .…" at bounding box center [561, 258] width 240 height 346
click at [678, 93] on div "step_3 . output . tooling_plane function normalize ( val ) { return val ? val .…" at bounding box center [561, 258] width 240 height 346
click at [676, 92] on icon "button" at bounding box center [675, 91] width 3 height 3
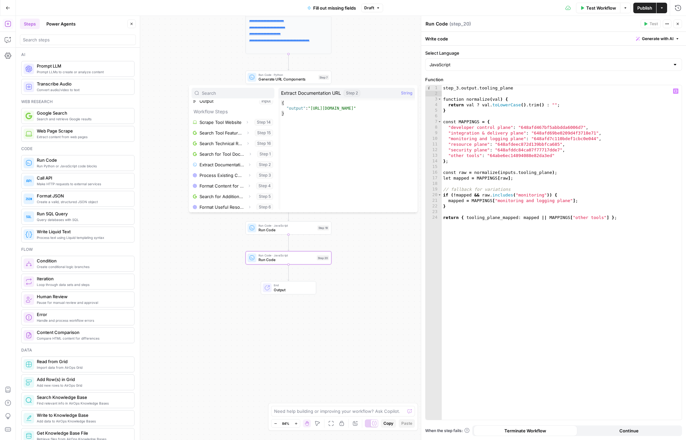
scroll to position [30, 0]
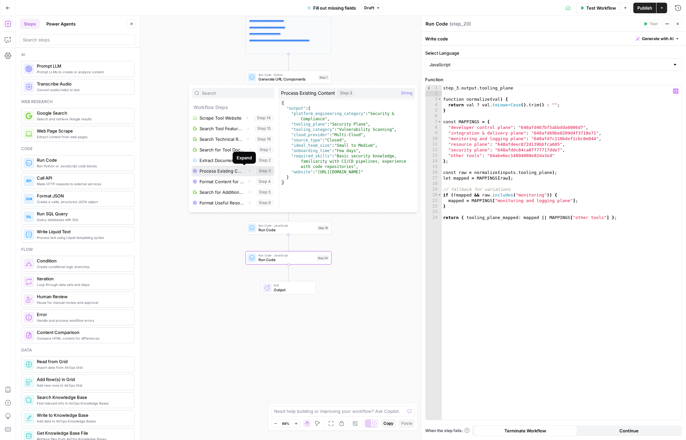
click at [249, 170] on icon "button" at bounding box center [249, 171] width 1 height 2
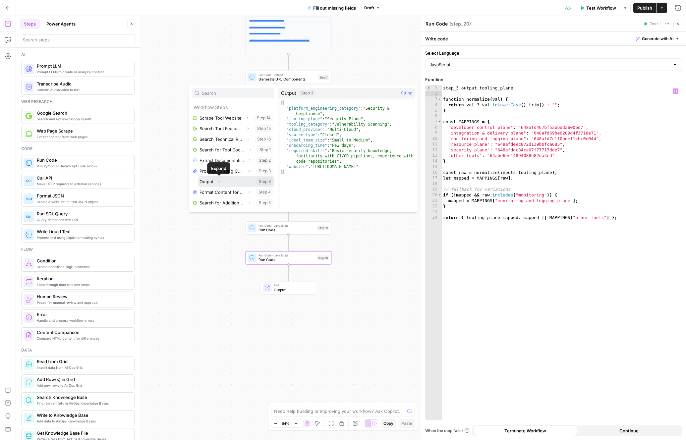
click at [220, 181] on icon "button" at bounding box center [219, 182] width 4 height 4
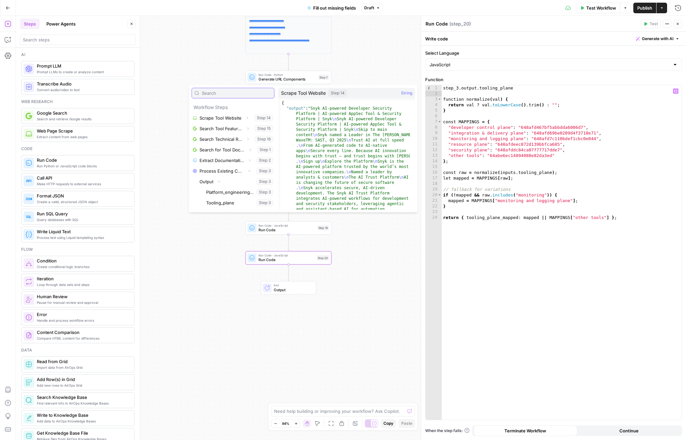
scroll to position [0, 0]
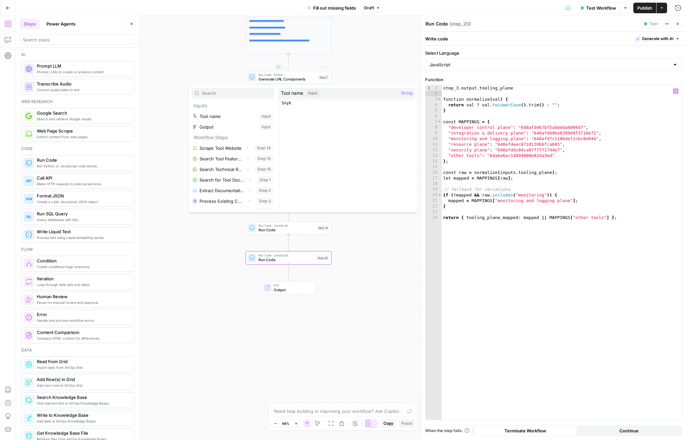
click at [358, 66] on div "**********" at bounding box center [351, 228] width 670 height 424
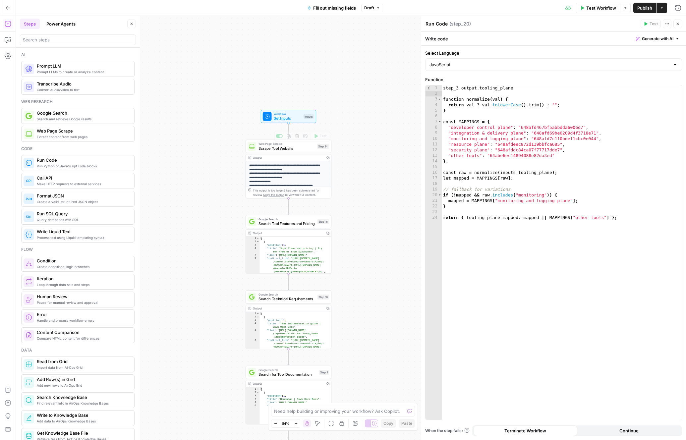
click at [294, 118] on span "Set Inputs" at bounding box center [287, 119] width 27 height 6
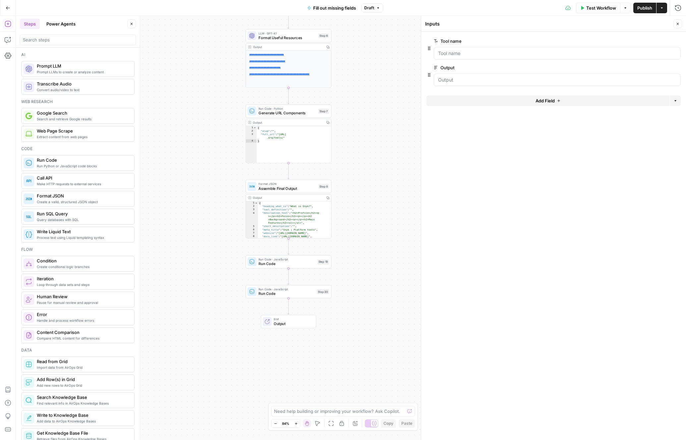
click at [293, 263] on span "Run Code" at bounding box center [286, 264] width 57 height 6
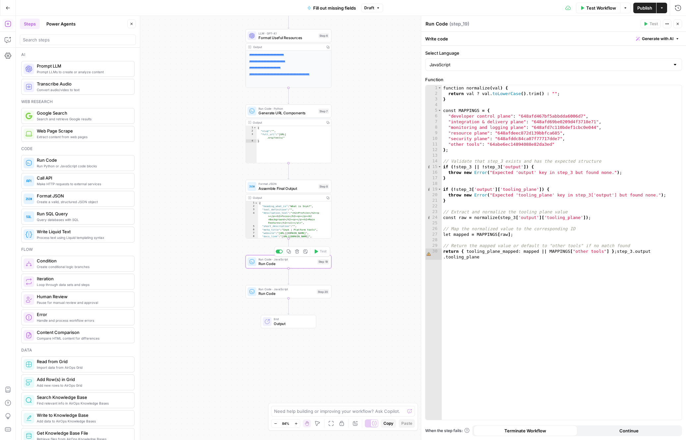
click at [298, 295] on span "Run Code" at bounding box center [286, 294] width 56 height 6
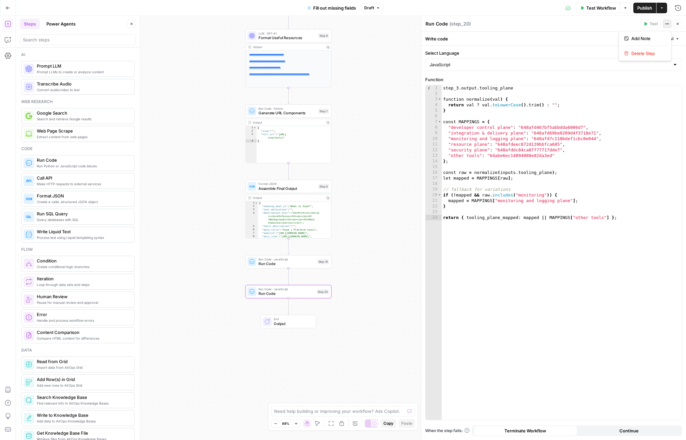
click at [669, 25] on button "Actions" at bounding box center [666, 24] width 9 height 9
click at [665, 104] on div "step_3 . output . tooling_plane function normalize ( val ) { return val ? val .…" at bounding box center [561, 258] width 240 height 346
click at [677, 90] on icon "button" at bounding box center [675, 90] width 3 height 3
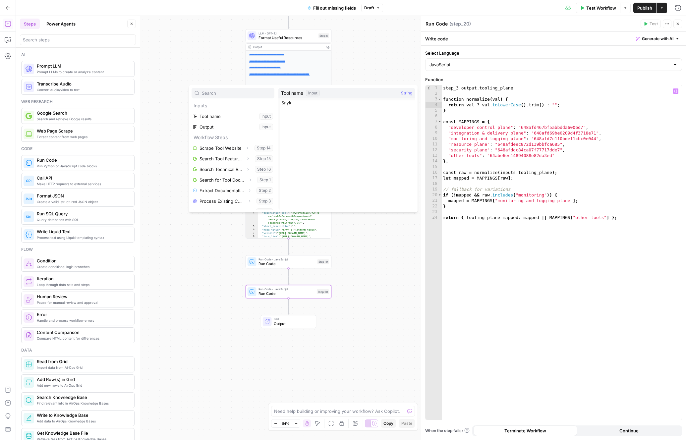
click at [677, 90] on icon "button" at bounding box center [675, 90] width 3 height 3
click at [665, 76] on label "Function" at bounding box center [553, 79] width 257 height 7
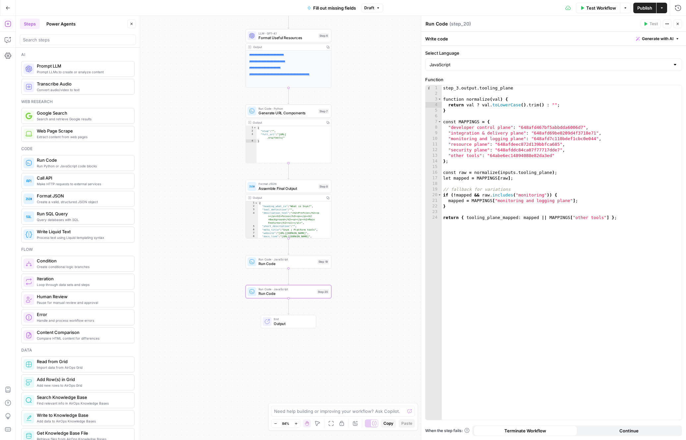
click at [611, 36] on div "Write code Generate with AI" at bounding box center [553, 39] width 265 height 14
click at [450, 36] on div "Write code Generate with AI" at bounding box center [553, 39] width 265 height 14
click at [457, 19] on header "Run Code Run Code ( step_20 ) Test Actions Close" at bounding box center [553, 24] width 265 height 16
click at [456, 21] on span "( step_20 )" at bounding box center [460, 24] width 22 height 7
click at [663, 24] on button "Actions" at bounding box center [666, 24] width 9 height 9
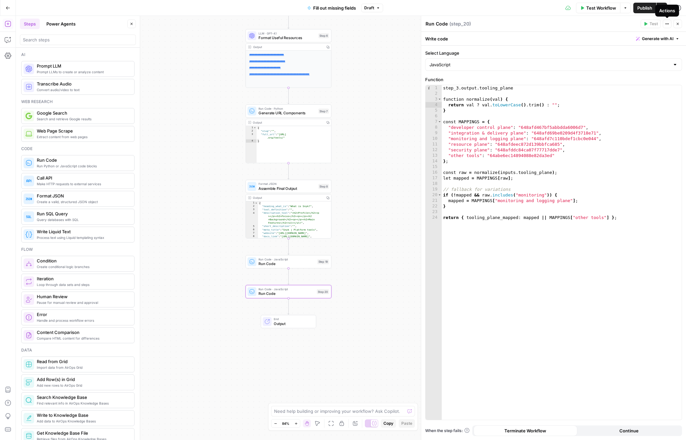
click at [663, 23] on button "Actions" at bounding box center [666, 24] width 9 height 9
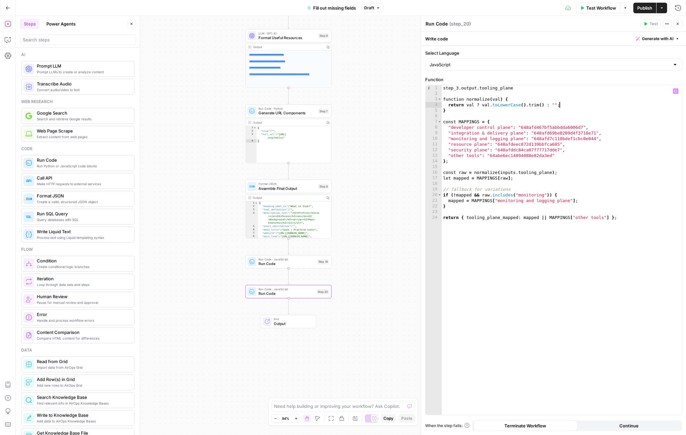
click at [427, 88] on span "Info, read annotations row 1" at bounding box center [428, 88] width 6 height 6
click at [428, 88] on span "Info, read annotations row 1" at bounding box center [428, 88] width 6 height 6
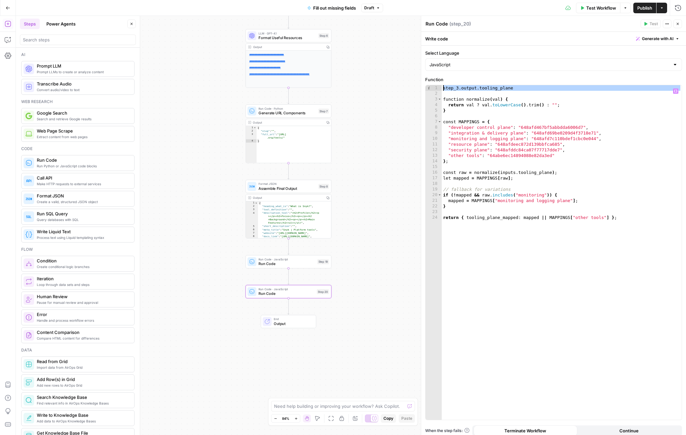
type textarea "**********"
click at [429, 88] on span "Info, read annotations row 1" at bounding box center [428, 88] width 6 height 6
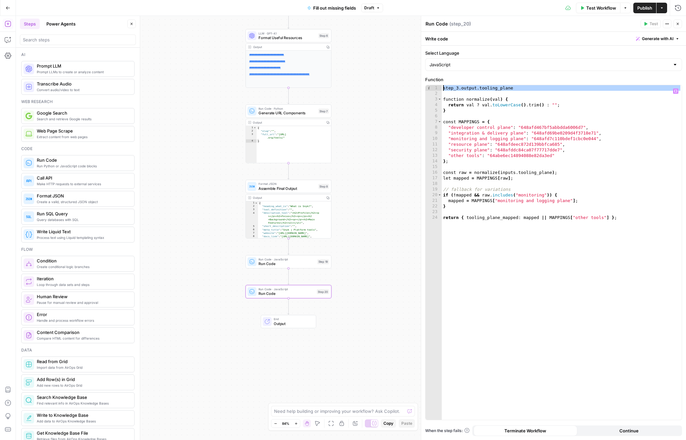
click at [550, 93] on div "step_3 . output . tooling_plane function normalize ( val ) { return val ? val .…" at bounding box center [561, 258] width 240 height 346
type textarea "**********"
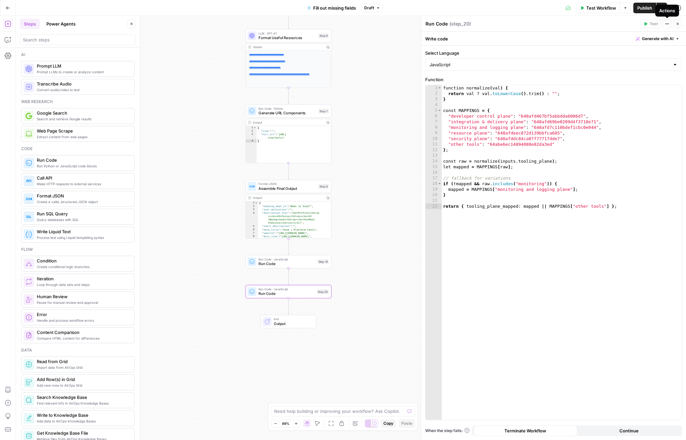
drag, startPoint x: 520, startPoint y: 29, endPoint x: 516, endPoint y: 29, distance: 4.0
click at [518, 29] on header "Run Code Run Code ( step_20 ) Test Actions Close" at bounding box center [553, 24] width 265 height 16
click at [466, 24] on span "( step_20 )" at bounding box center [460, 24] width 22 height 7
click at [675, 39] on icon "button" at bounding box center [677, 39] width 4 height 4
click at [634, 75] on div at bounding box center [615, 77] width 127 height 39
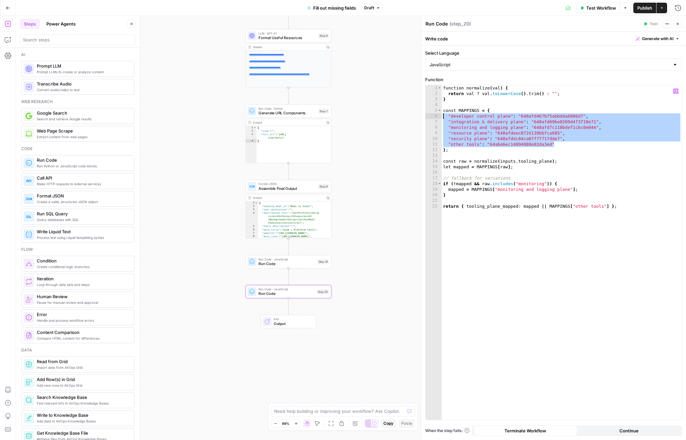
drag, startPoint x: 559, startPoint y: 144, endPoint x: 439, endPoint y: 115, distance: 122.9
click at [439, 115] on div "**********" at bounding box center [553, 252] width 256 height 335
type textarea "**********"
click at [666, 38] on span "Generate with AI" at bounding box center [657, 39] width 31 height 6
click at [287, 265] on span "Run Code" at bounding box center [286, 264] width 57 height 6
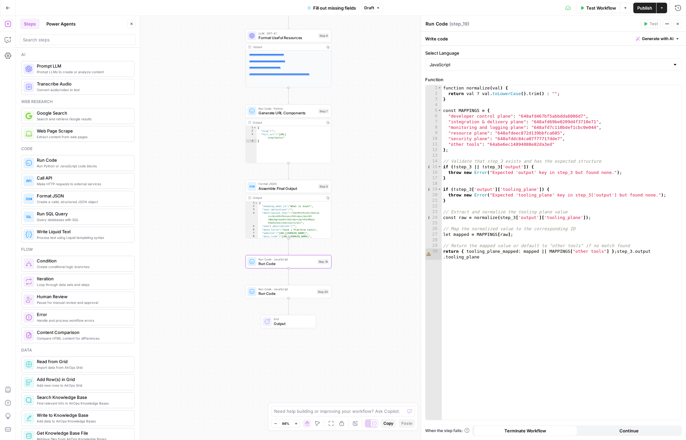
click at [309, 291] on span "Run Code" at bounding box center [286, 294] width 56 height 6
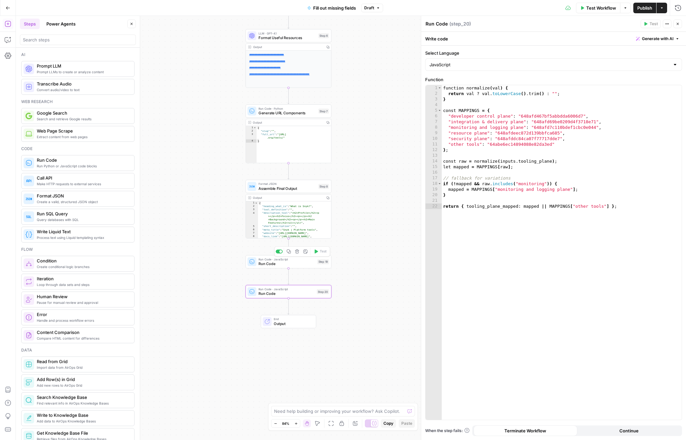
click at [304, 265] on span "Run Code" at bounding box center [286, 264] width 57 height 6
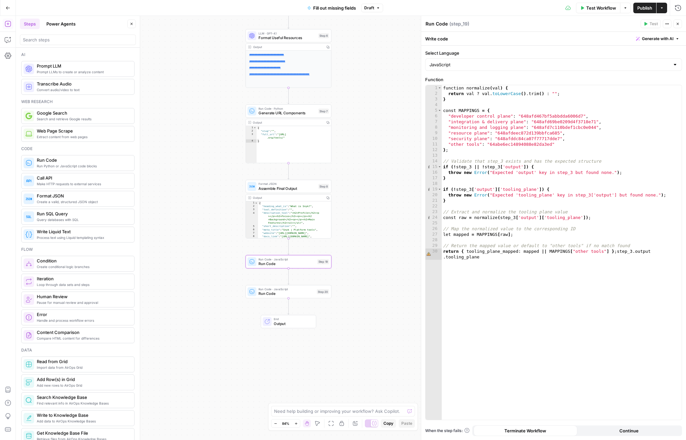
click at [659, 38] on span "Generate with AI" at bounding box center [657, 39] width 31 height 6
click at [570, 73] on div at bounding box center [615, 77] width 127 height 39
click at [673, 64] on icon "button" at bounding box center [672, 63] width 3 height 3
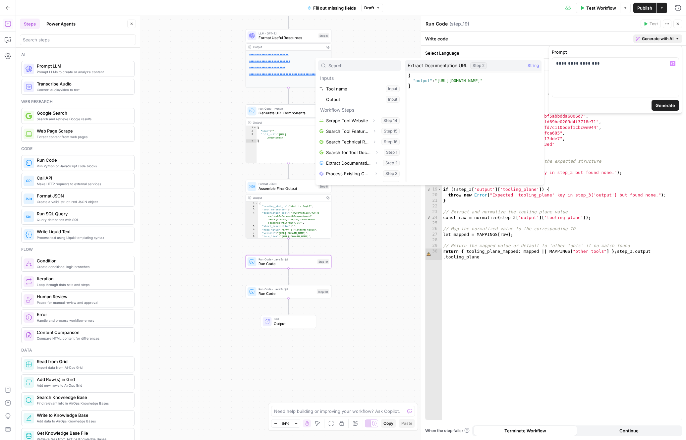
scroll to position [16, 0]
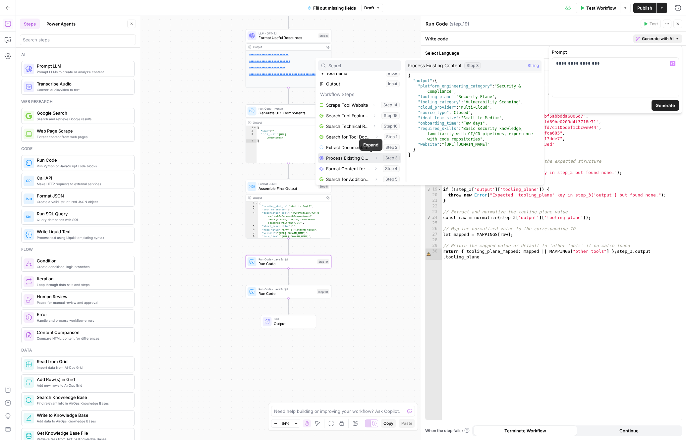
click at [374, 157] on icon "button" at bounding box center [376, 158] width 4 height 4
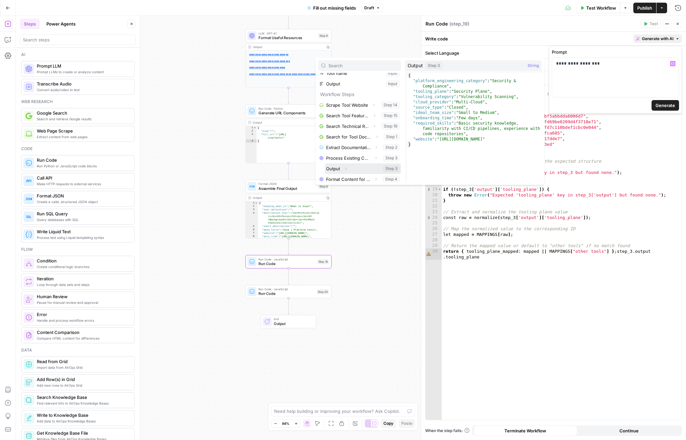
click at [346, 168] on icon "button" at bounding box center [345, 169] width 4 height 4
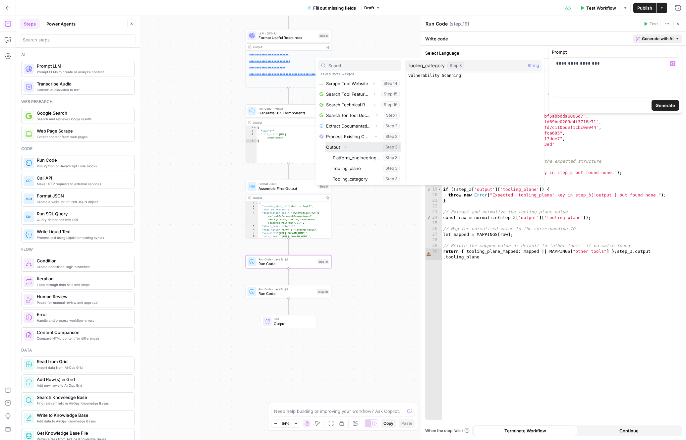
scroll to position [41, 0]
click at [357, 163] on button "Select variable Tooling_plane" at bounding box center [366, 164] width 70 height 11
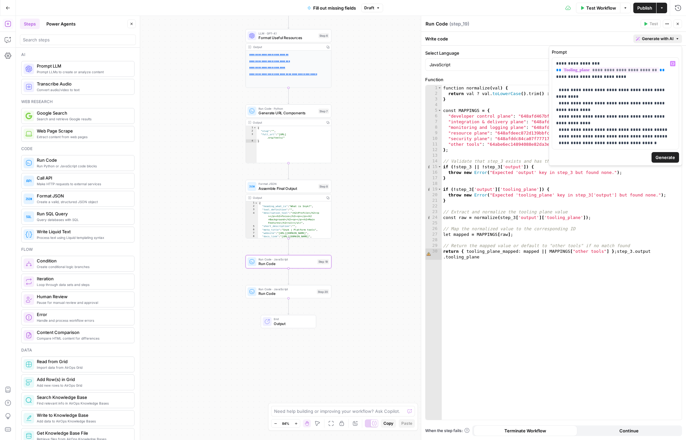
click at [668, 160] on span "Generate" at bounding box center [665, 157] width 20 height 7
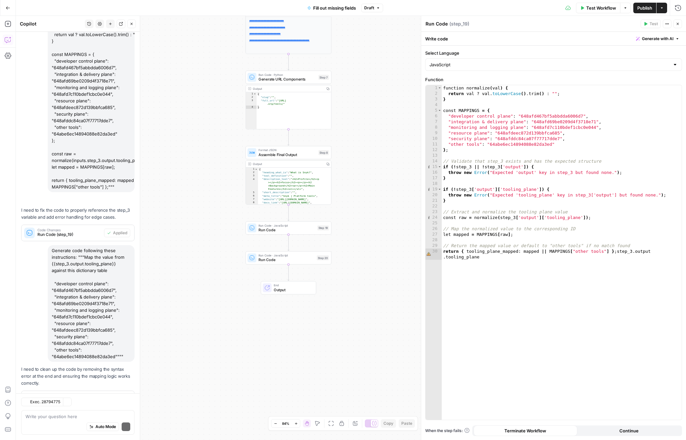
scroll to position [99, 0]
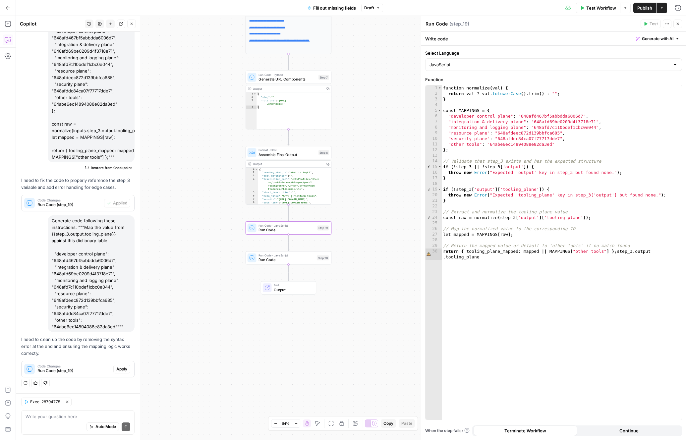
click at [121, 368] on span "Apply" at bounding box center [121, 369] width 11 height 6
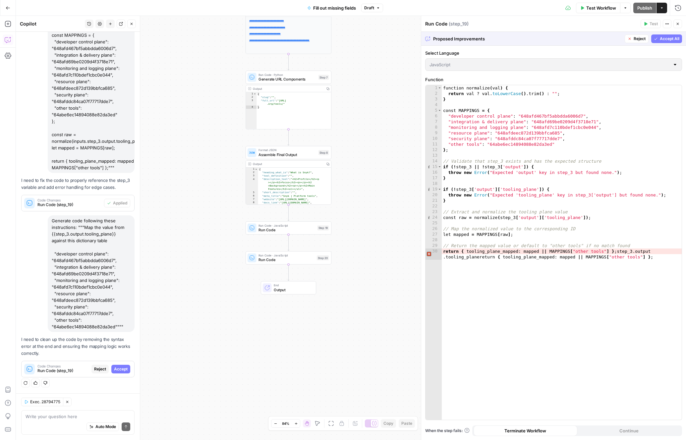
click at [673, 40] on span "Accept All" at bounding box center [669, 39] width 20 height 6
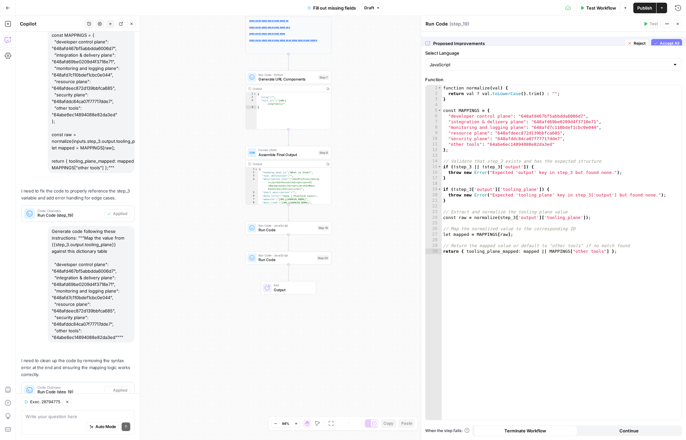
scroll to position [109, 0]
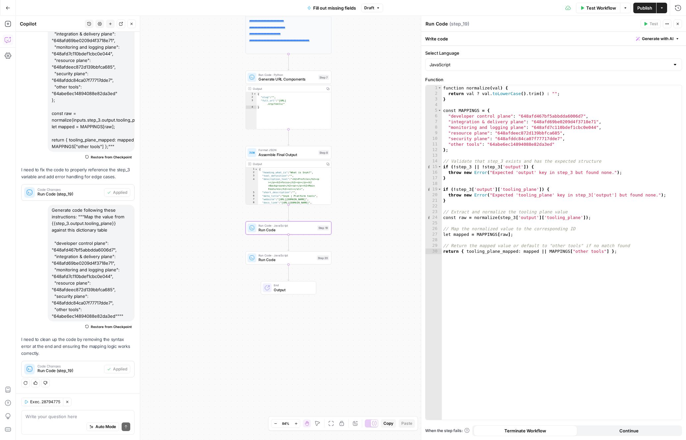
click at [77, 368] on span "Run Code (step_19)" at bounding box center [69, 371] width 64 height 6
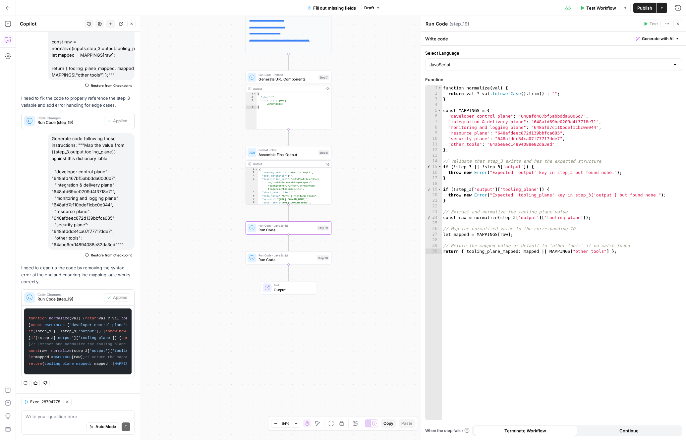
scroll to position [0, 0]
click at [69, 419] on textarea at bounding box center [78, 416] width 105 height 7
type textarea "the input is missing"
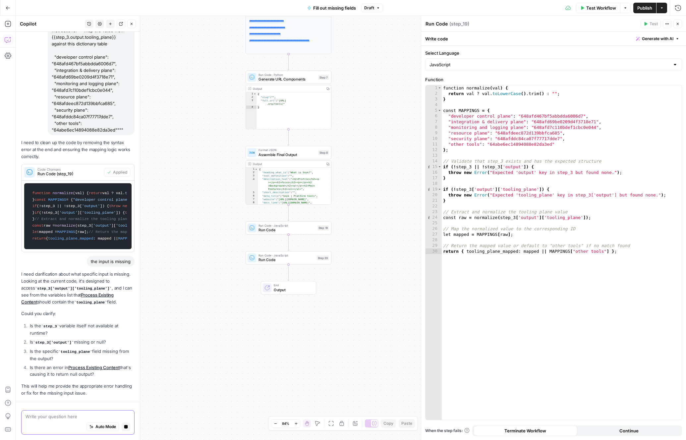
scroll to position [471, 0]
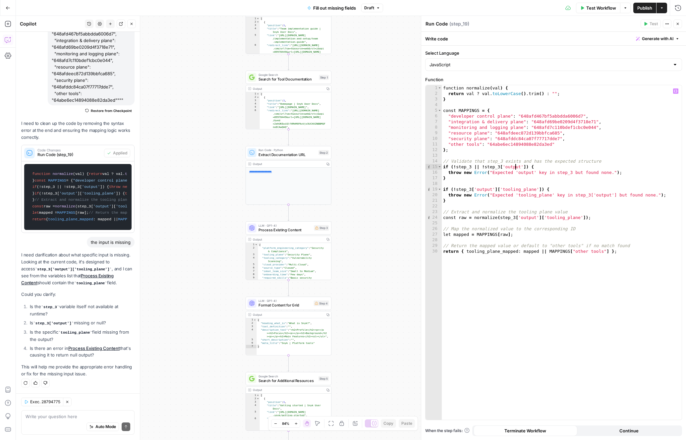
click at [516, 167] on div "function normalize ( val ) { return val ? val . toLowerCase ( ) . trim ( ) : ""…" at bounding box center [561, 258] width 240 height 346
click at [487, 167] on div "function normalize ( val ) { return val ? val . toLowerCase ( ) . trim ( ) : ""…" at bounding box center [561, 258] width 240 height 346
click at [493, 175] on div "function normalize ( val ) { return val ? val . toLowerCase ( ) . trim ( ) : ""…" at bounding box center [561, 258] width 240 height 346
click at [526, 167] on div "function normalize ( val ) { return val ? val . toLowerCase ( ) . trim ( ) : ""…" at bounding box center [561, 258] width 240 height 346
type textarea "**********"
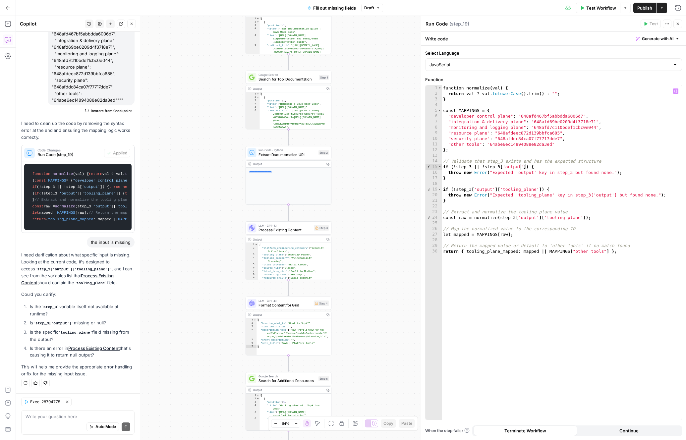
click at [521, 167] on div "function normalize ( val ) { return val ? val . toLowerCase ( ) . trim ( ) : ""…" at bounding box center [561, 258] width 240 height 346
click at [666, 26] on icon "button" at bounding box center [667, 24] width 4 height 4
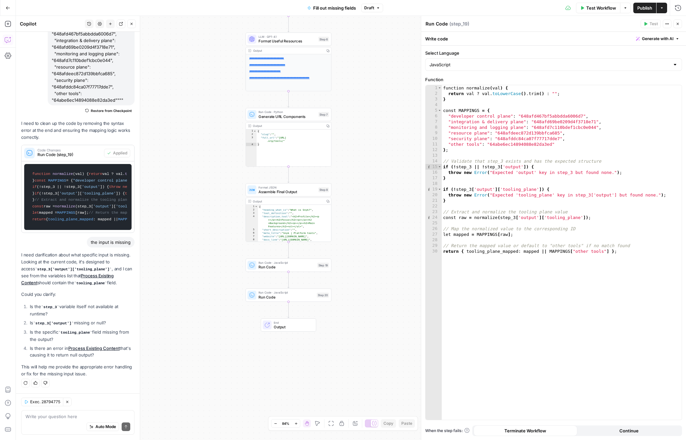
click at [131, 23] on icon "button" at bounding box center [132, 24] width 4 height 4
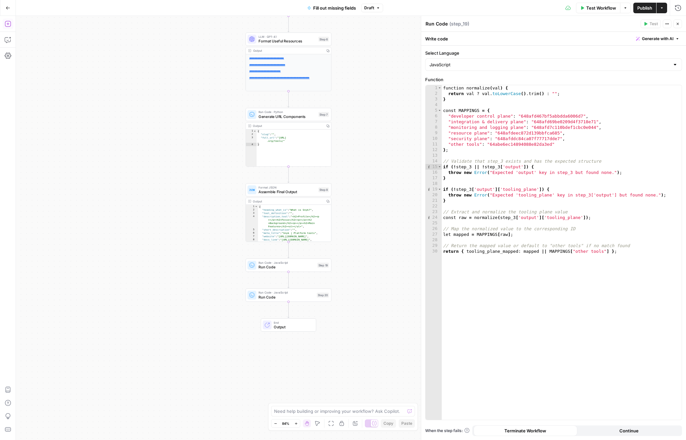
click at [7, 24] on icon "button" at bounding box center [8, 24] width 7 height 7
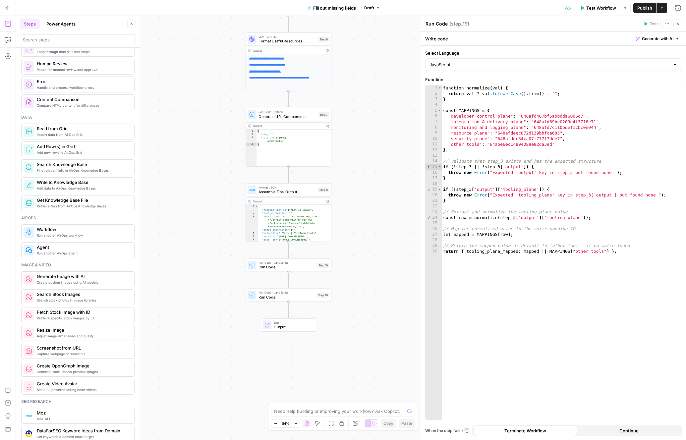
scroll to position [0, 0]
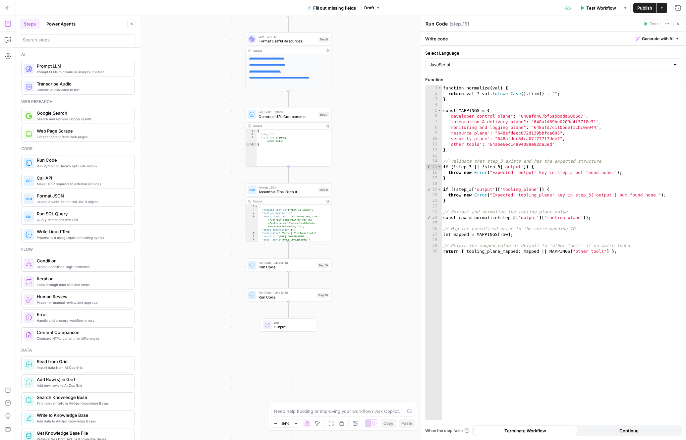
click at [63, 24] on button "Power Agents" at bounding box center [60, 24] width 37 height 11
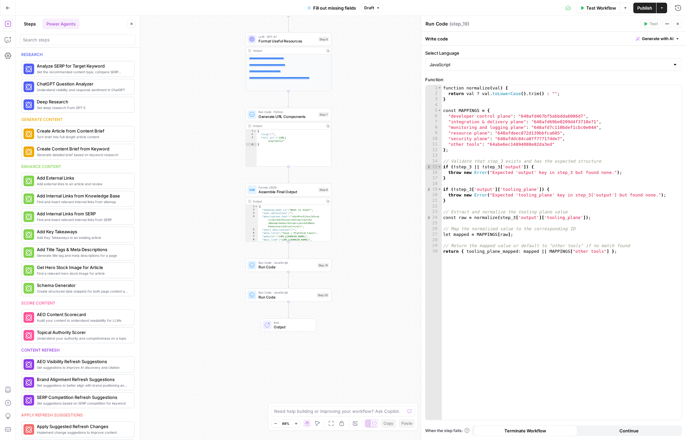
click at [35, 27] on button "Steps" at bounding box center [30, 24] width 20 height 11
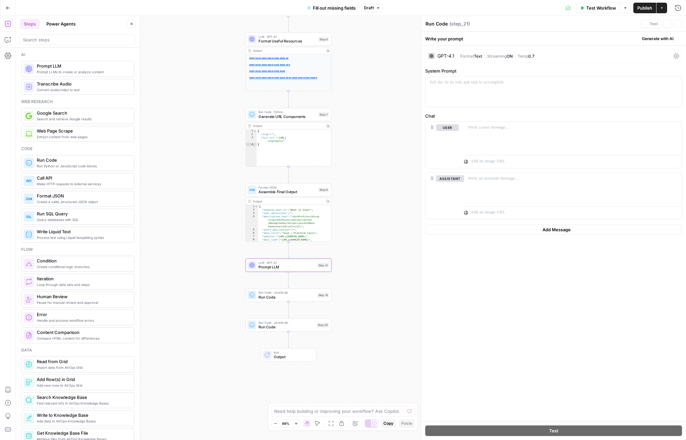
type textarea "Prompt LLM"
click at [497, 91] on div at bounding box center [553, 92] width 256 height 30
click at [675, 23] on button "Close" at bounding box center [677, 24] width 9 height 9
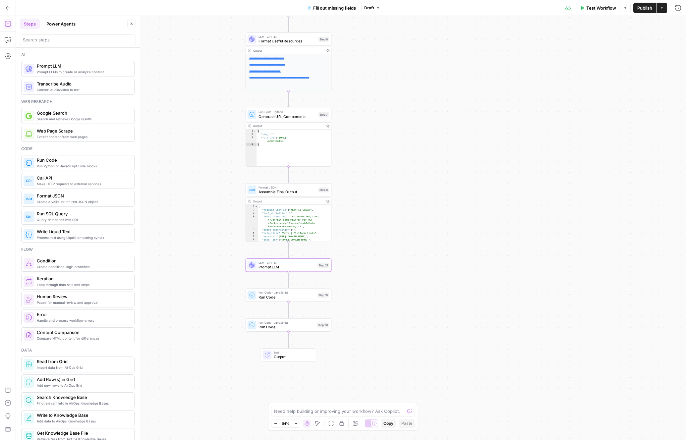
drag, startPoint x: 278, startPoint y: 296, endPoint x: 307, endPoint y: 293, distance: 30.0
click at [278, 296] on span "Run Code" at bounding box center [286, 297] width 57 height 6
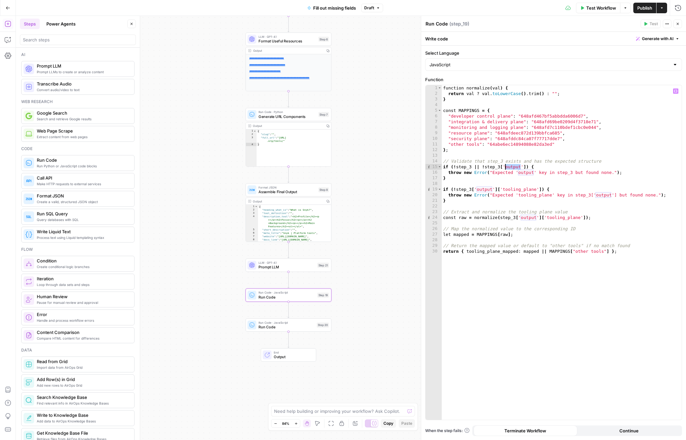
drag, startPoint x: 520, startPoint y: 166, endPoint x: 504, endPoint y: 167, distance: 16.2
click at [504, 167] on div "function normalize ( val ) { return val ? val . toLowerCase ( ) . trim ( ) : ""…" at bounding box center [561, 258] width 240 height 346
click at [603, 125] on div "function normalize ( val ) { return val ? val . toLowerCase ( ) . trim ( ) : ""…" at bounding box center [561, 258] width 240 height 346
type textarea "**********"
click at [298, 255] on icon "button" at bounding box center [297, 255] width 4 height 4
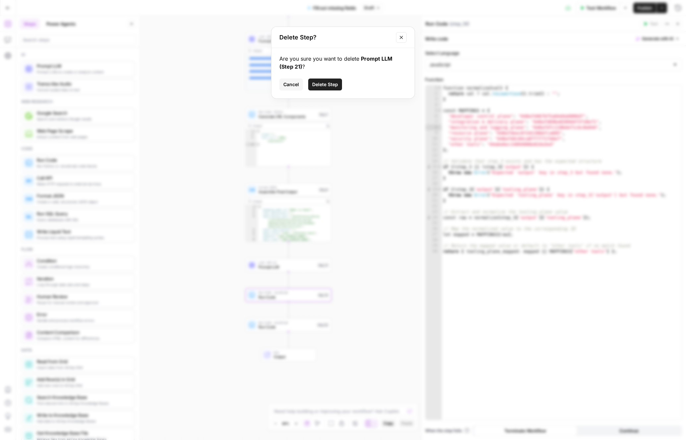
click at [328, 84] on span "Delete Step" at bounding box center [325, 84] width 26 height 7
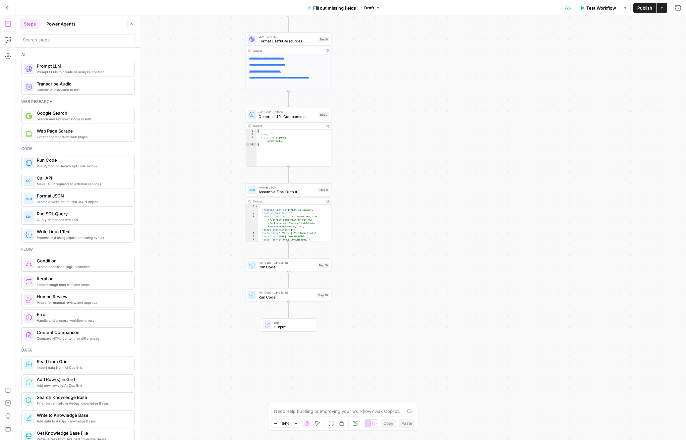
click at [310, 266] on span "Run Code" at bounding box center [286, 267] width 57 height 6
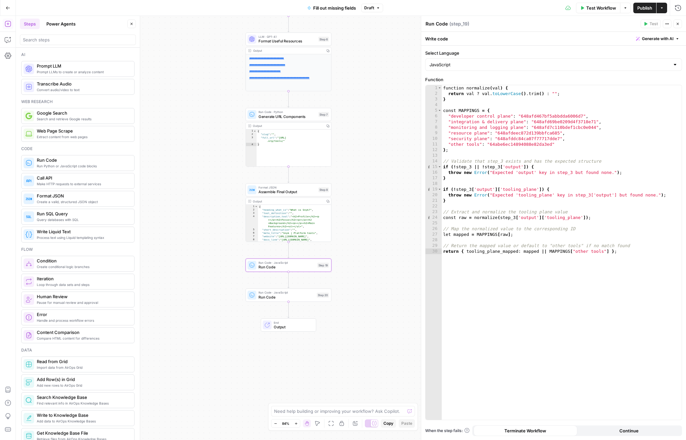
click at [634, 431] on span "Continue" at bounding box center [628, 430] width 19 height 7
click at [538, 426] on button "Terminate Workflow" at bounding box center [525, 430] width 104 height 11
click at [668, 25] on icon "button" at bounding box center [667, 24] width 4 height 4
click at [668, 24] on icon "button" at bounding box center [667, 24] width 4 height 4
click at [300, 267] on span "Run Code" at bounding box center [286, 267] width 57 height 6
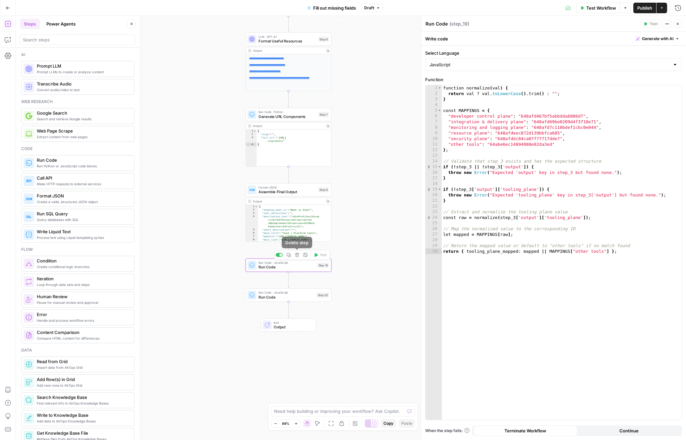
click at [296, 256] on icon "button" at bounding box center [297, 255] width 4 height 4
click at [336, 83] on span "Delete Step" at bounding box center [325, 84] width 26 height 7
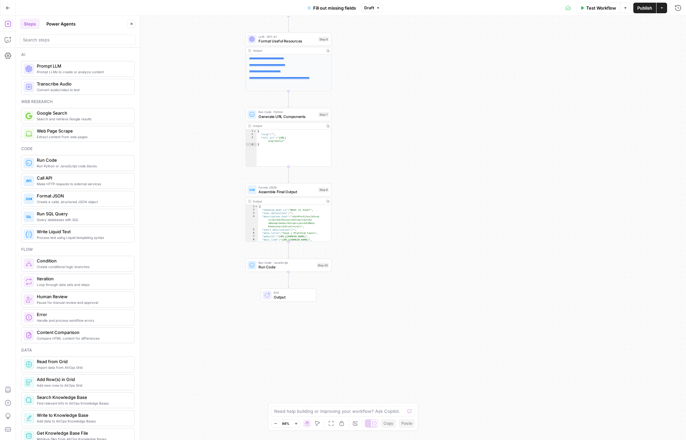
click at [290, 262] on span "Run Code · JavaScript" at bounding box center [286, 262] width 56 height 4
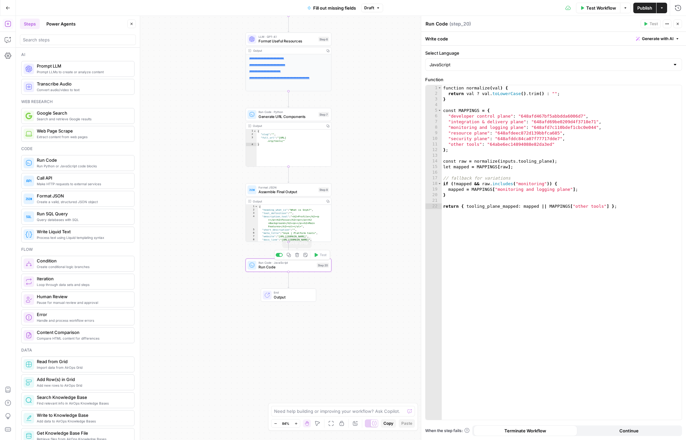
click at [297, 256] on icon "button" at bounding box center [297, 255] width 4 height 4
click at [327, 89] on button "Delete Step" at bounding box center [325, 84] width 34 height 12
